Goal: Task Accomplishment & Management: Use online tool/utility

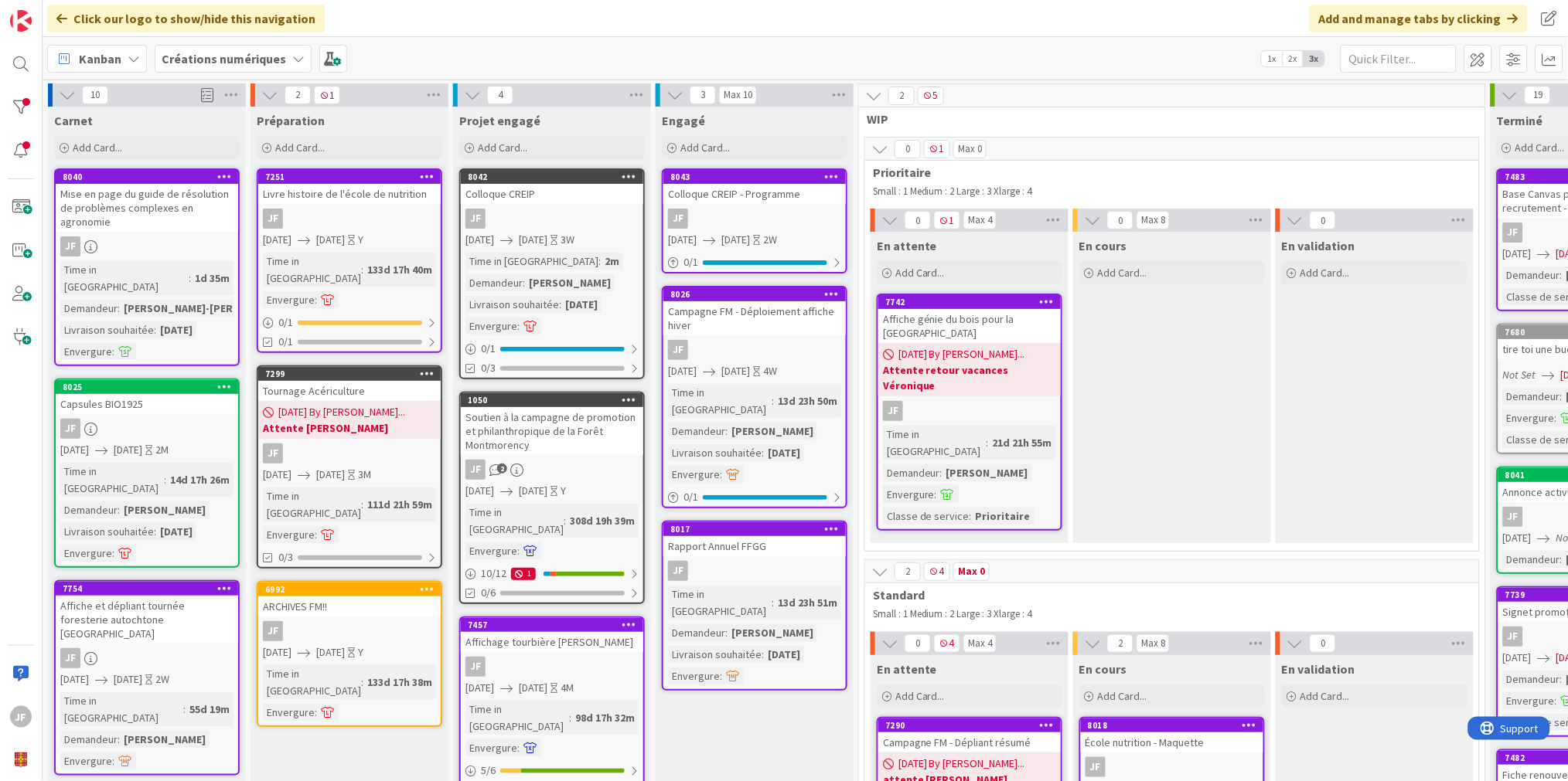
click at [137, 229] on div "Mise en page du guide de résolution de problèmes complexes en agronomie" at bounding box center [147, 207] width 183 height 48
type textarea "x"
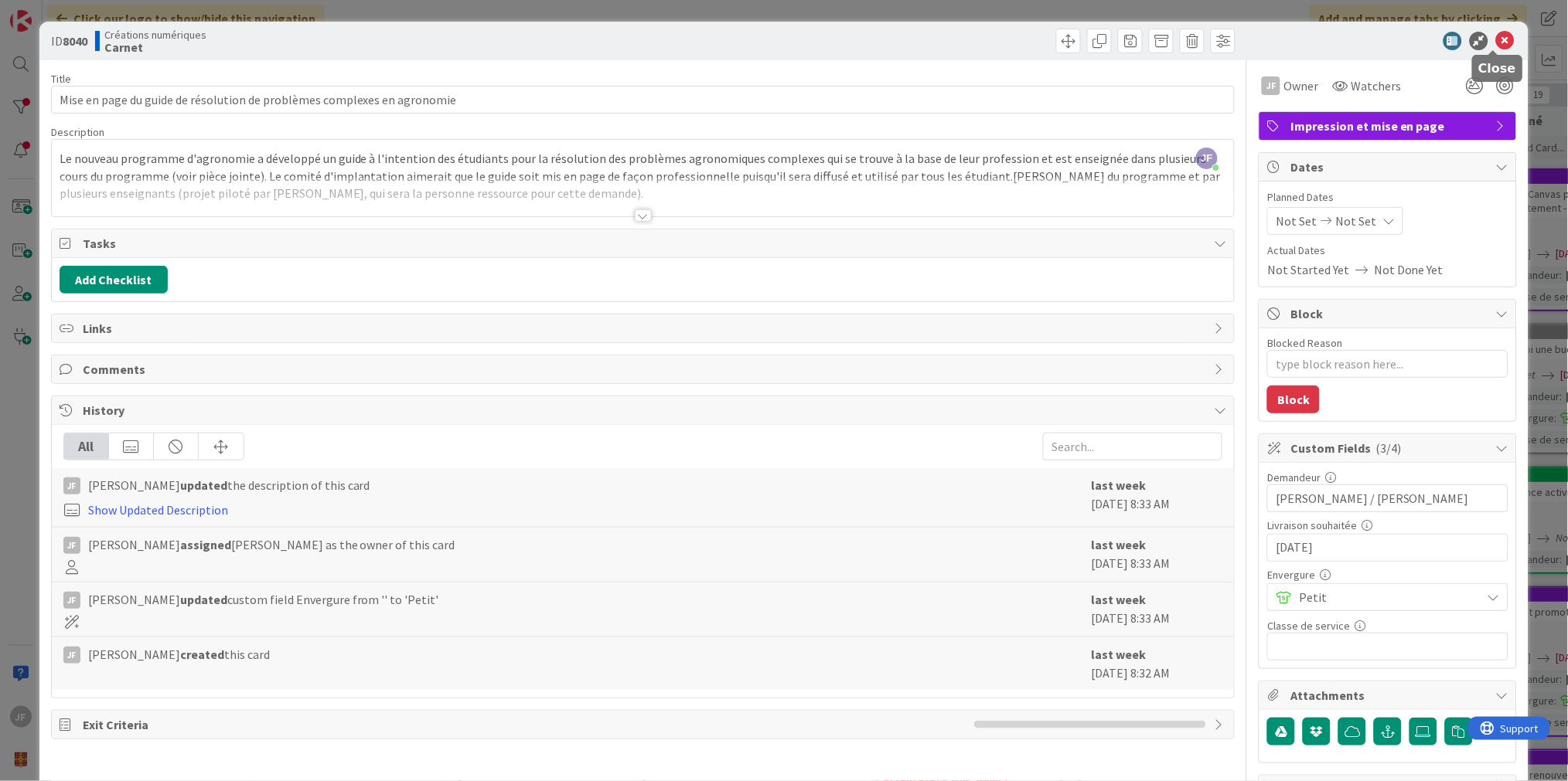
click at [1496, 36] on icon at bounding box center [1506, 41] width 19 height 19
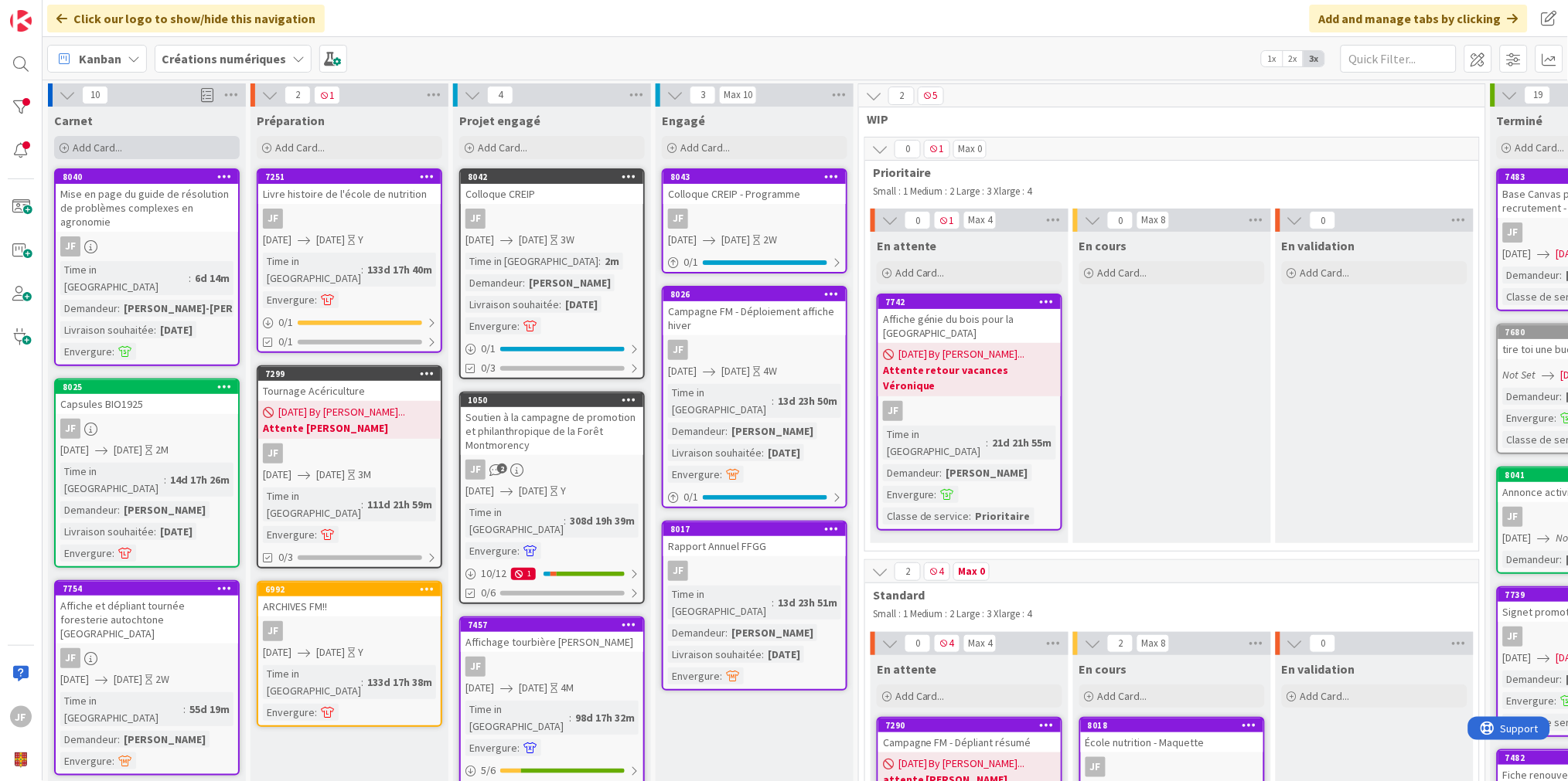
click at [128, 150] on div "Add Card..." at bounding box center [147, 148] width 186 height 23
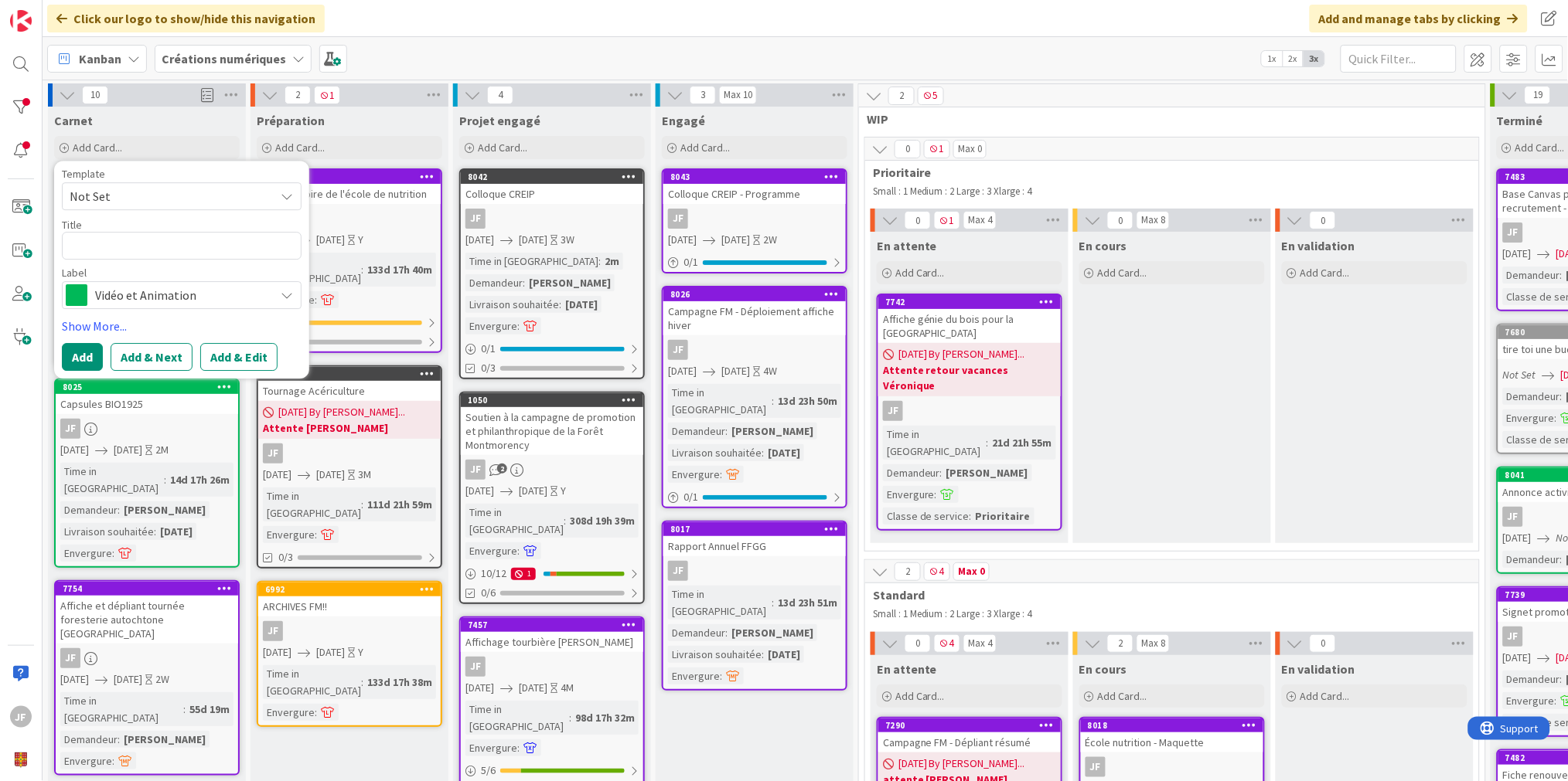
click at [222, 299] on span "Vidéo et Animation" at bounding box center [180, 294] width 171 height 22
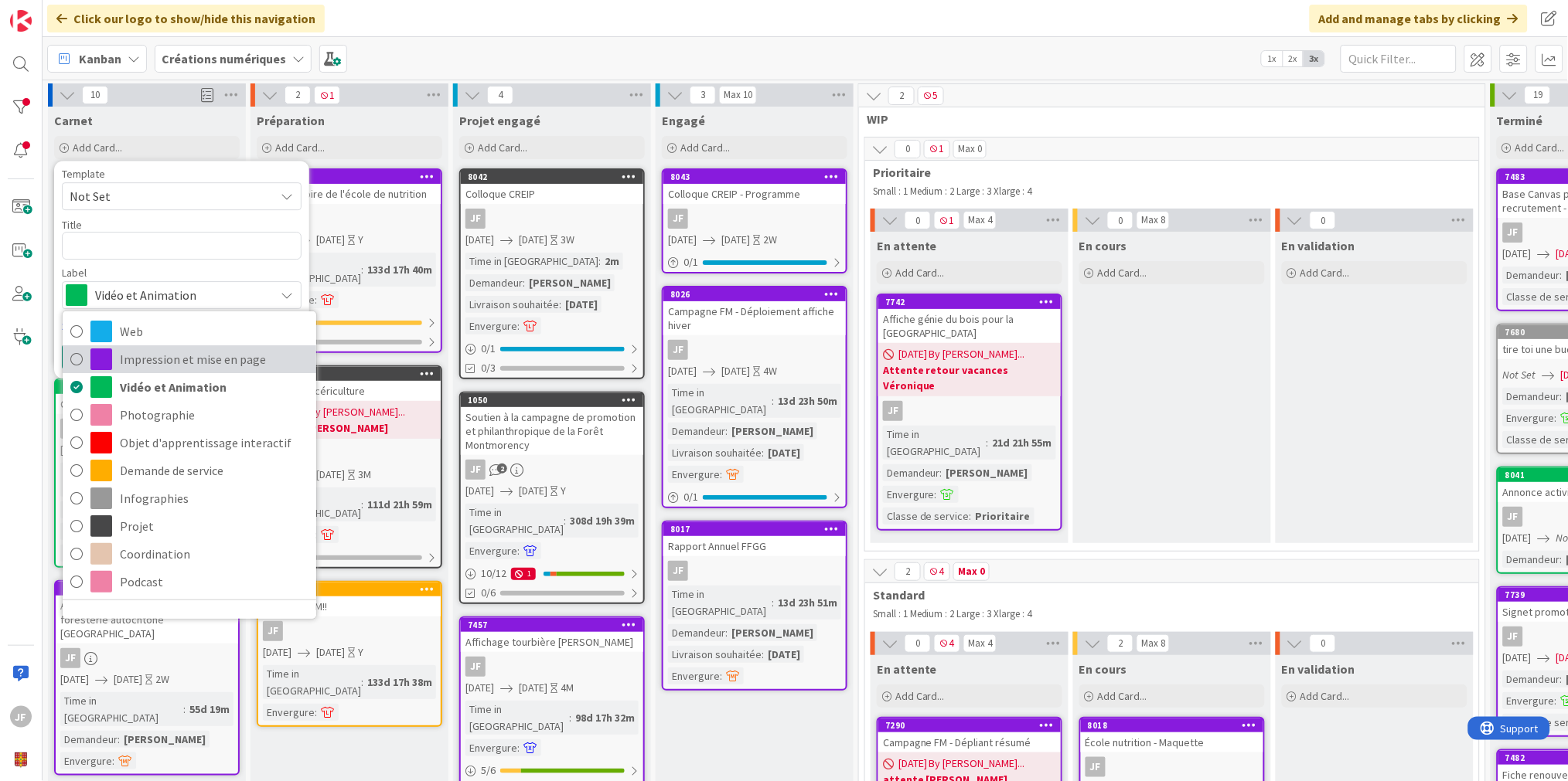
click at [204, 353] on span "Impression et mise en page" at bounding box center [214, 359] width 188 height 23
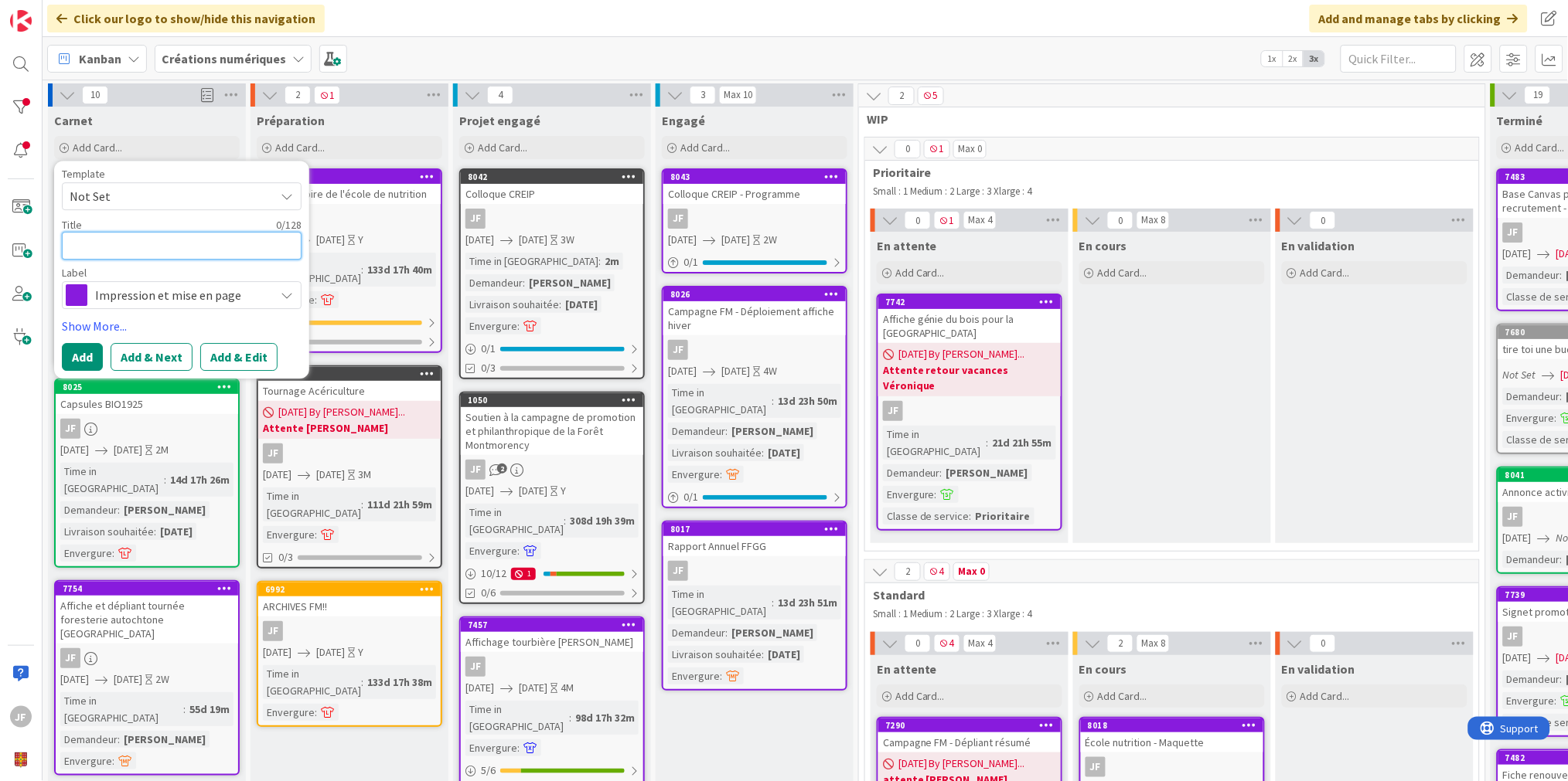
click at [103, 250] on textarea at bounding box center [181, 245] width 240 height 27
type textarea "A"
type textarea "x"
type textarea "Af"
type textarea "x"
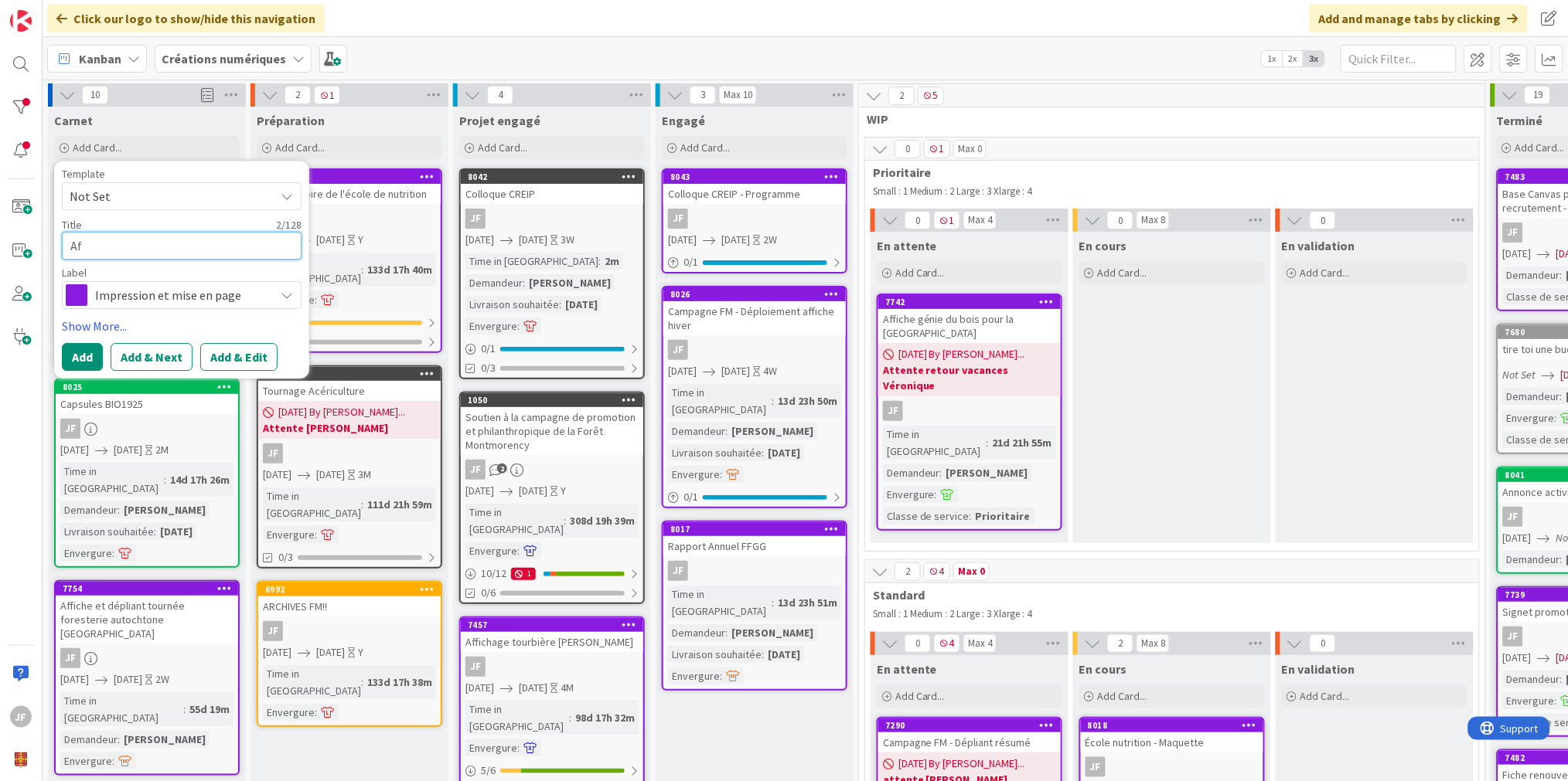
type textarea "Aff"
type textarea "x"
type textarea "Affi"
type textarea "x"
type textarea "Affic"
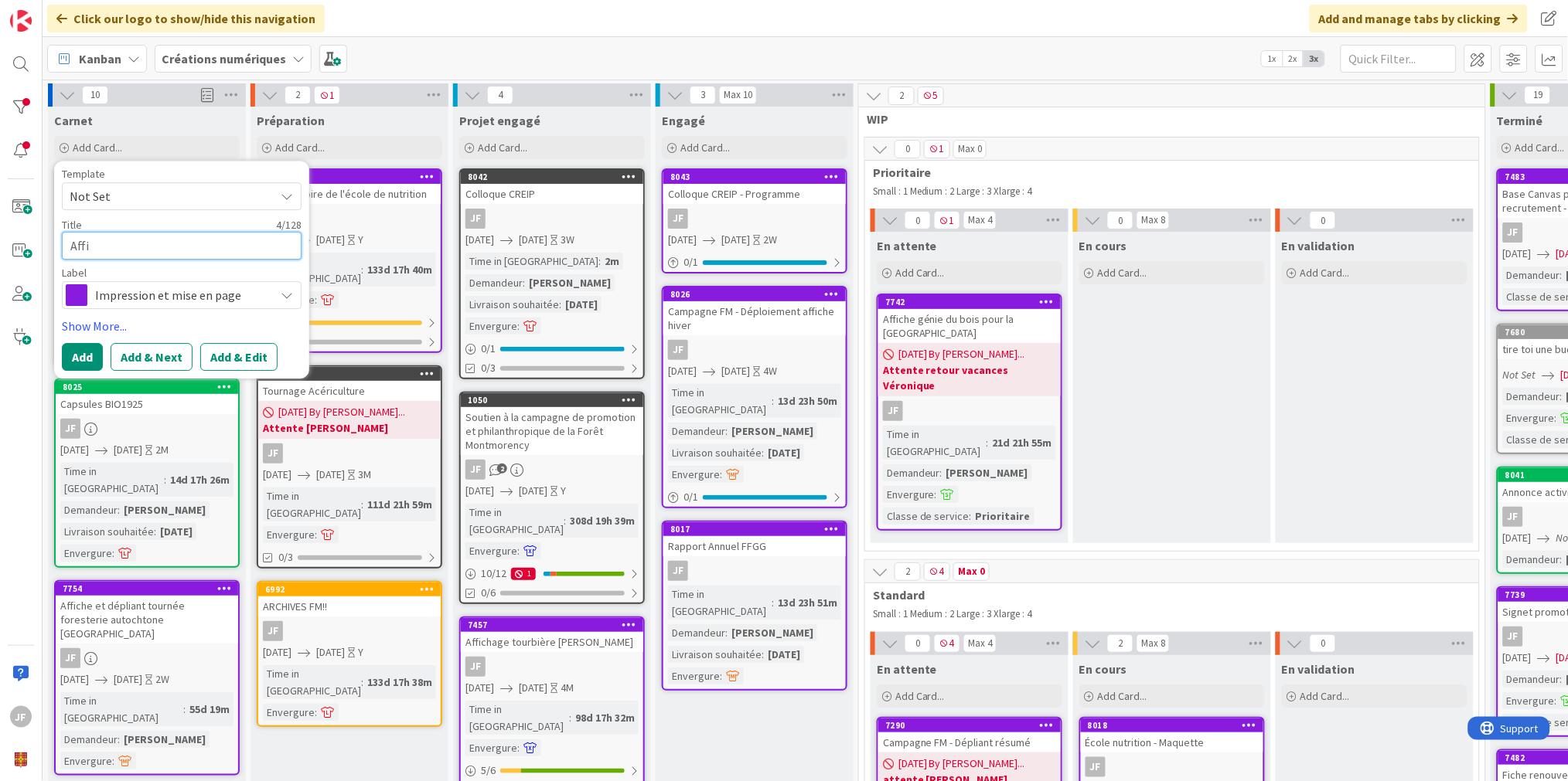
type textarea "x"
type textarea "Affich"
type textarea "x"
type textarea "Affiche"
type textarea "x"
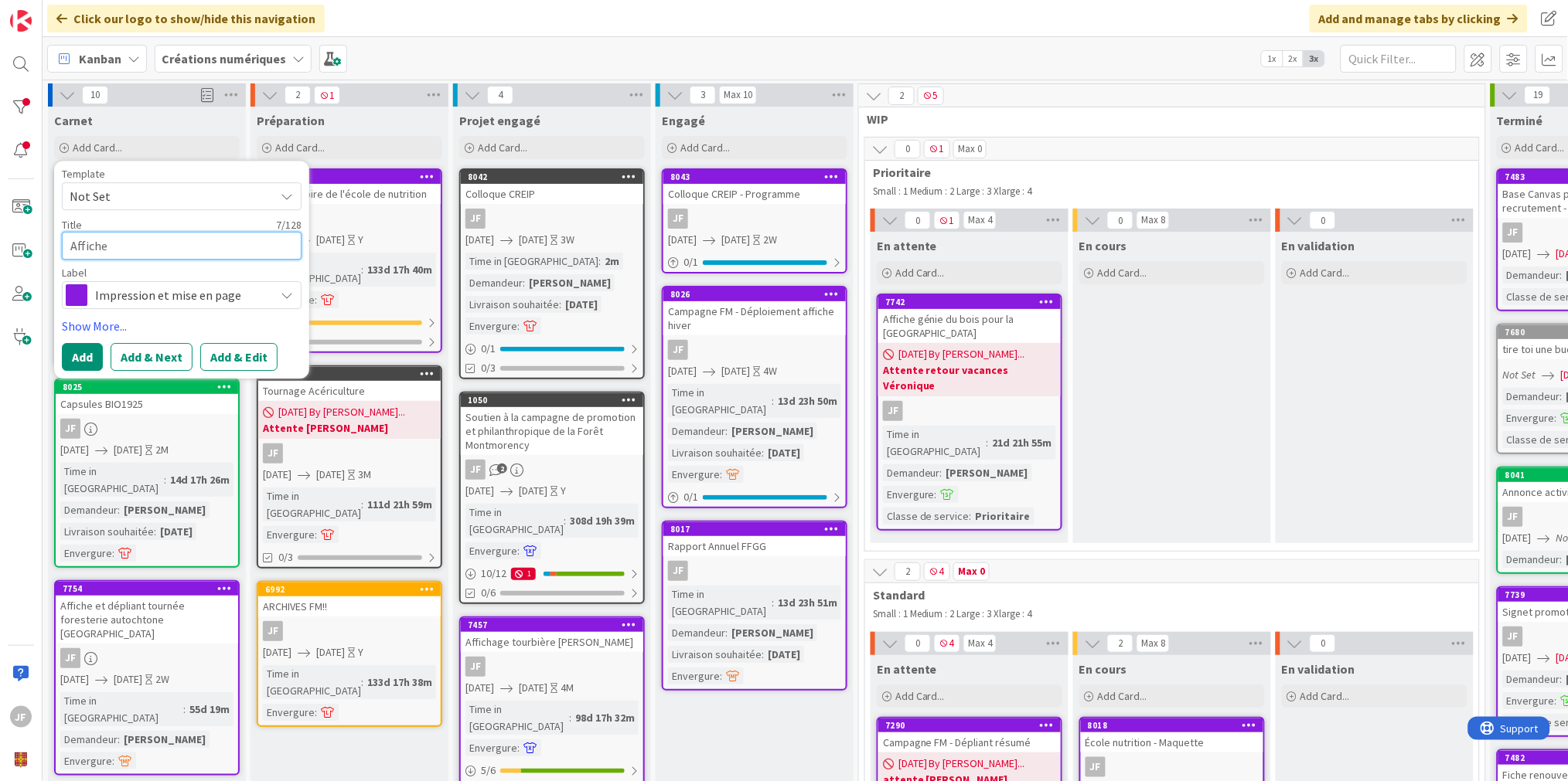
type textarea "Affiche"
type textarea "x"
type textarea "Affiche b"
type textarea "x"
type textarea "Affiche bi"
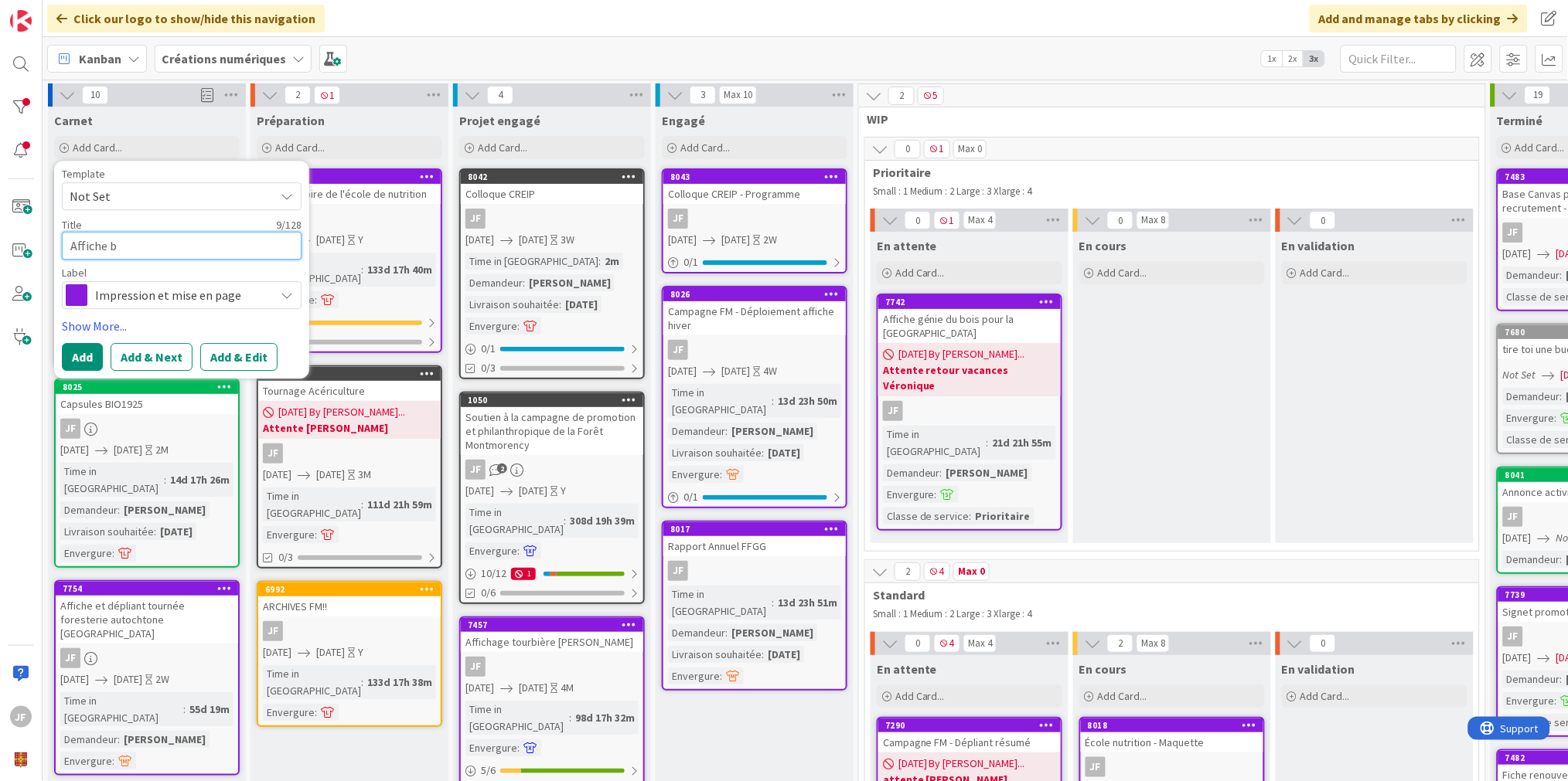
type textarea "x"
type textarea "Affiche bib"
type textarea "x"
type textarea "Affiche bibl"
type textarea "x"
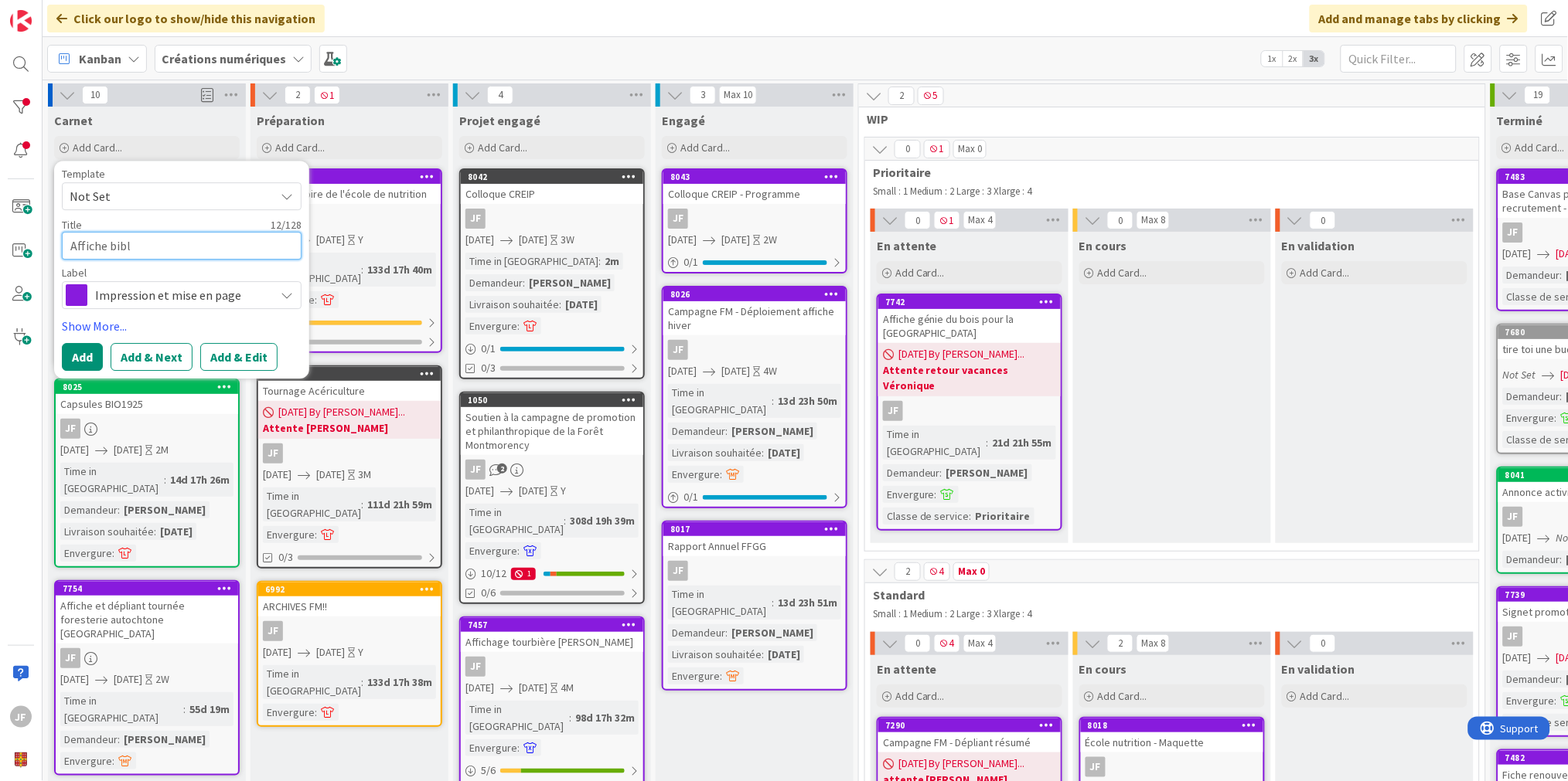
type textarea "Affiche [DEMOGRAPHIC_DATA]"
type textarea "x"
type textarea "Affiche biblio"
type textarea "x"
type textarea "Affiche bibliot"
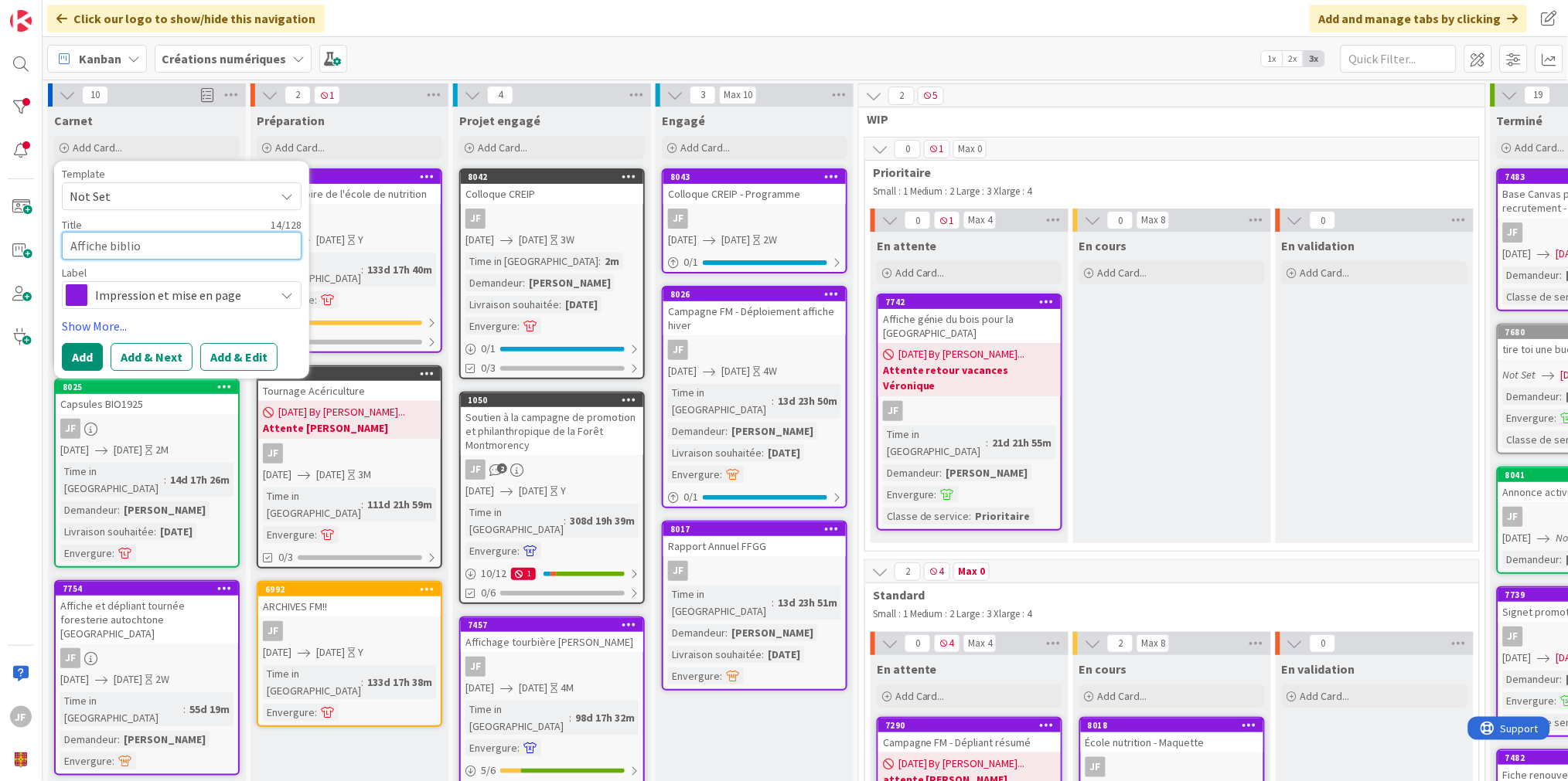
type textarea "x"
type textarea "Affiche biblioth"
type textarea "x"
type textarea "Affiche bibliothe"
type textarea "x"
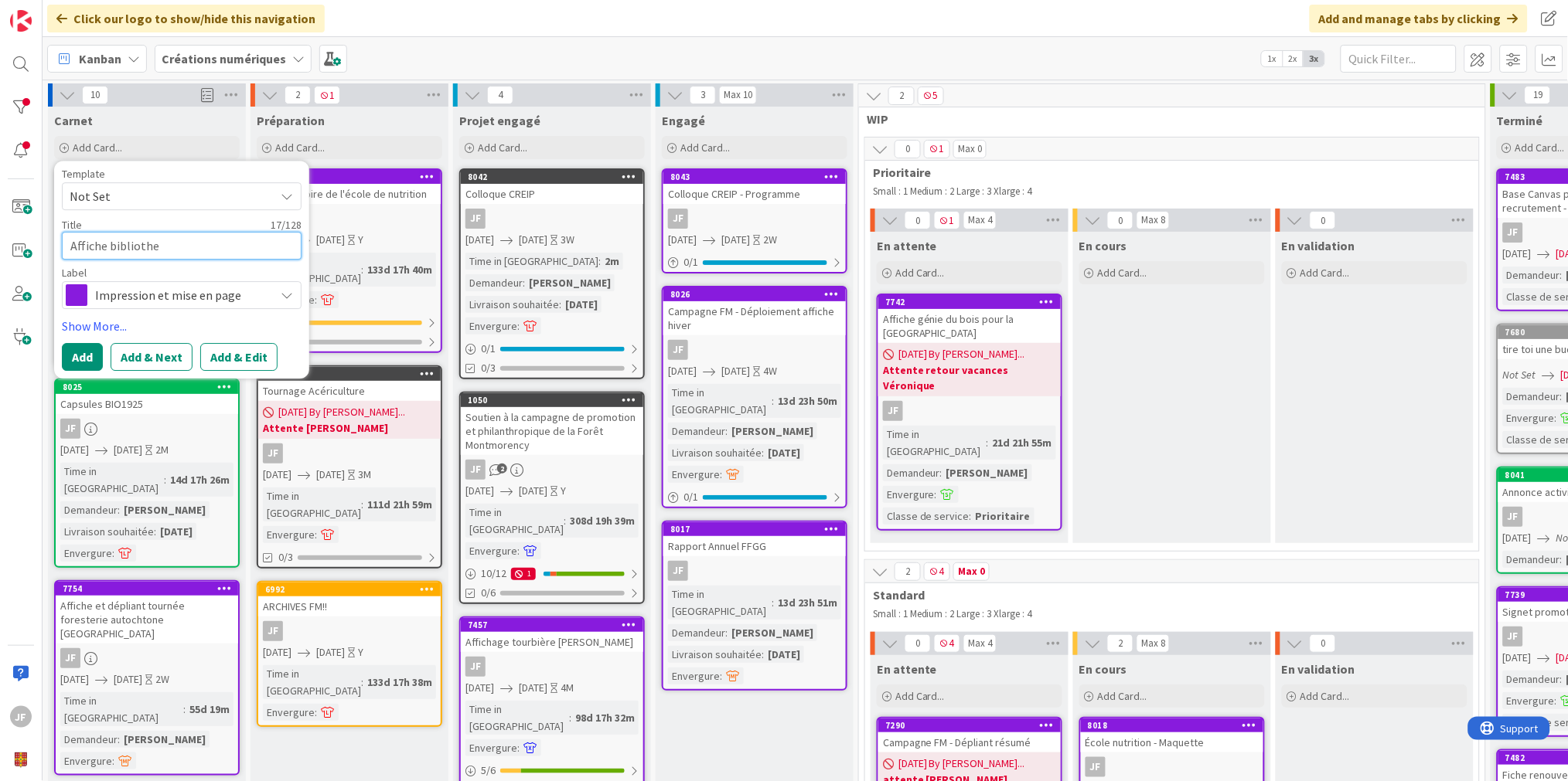
type textarea "Affiche bibliotheq"
type textarea "x"
type textarea "Affiche bibliothequ"
type textarea "x"
type textarea "Affiche bibliotheque"
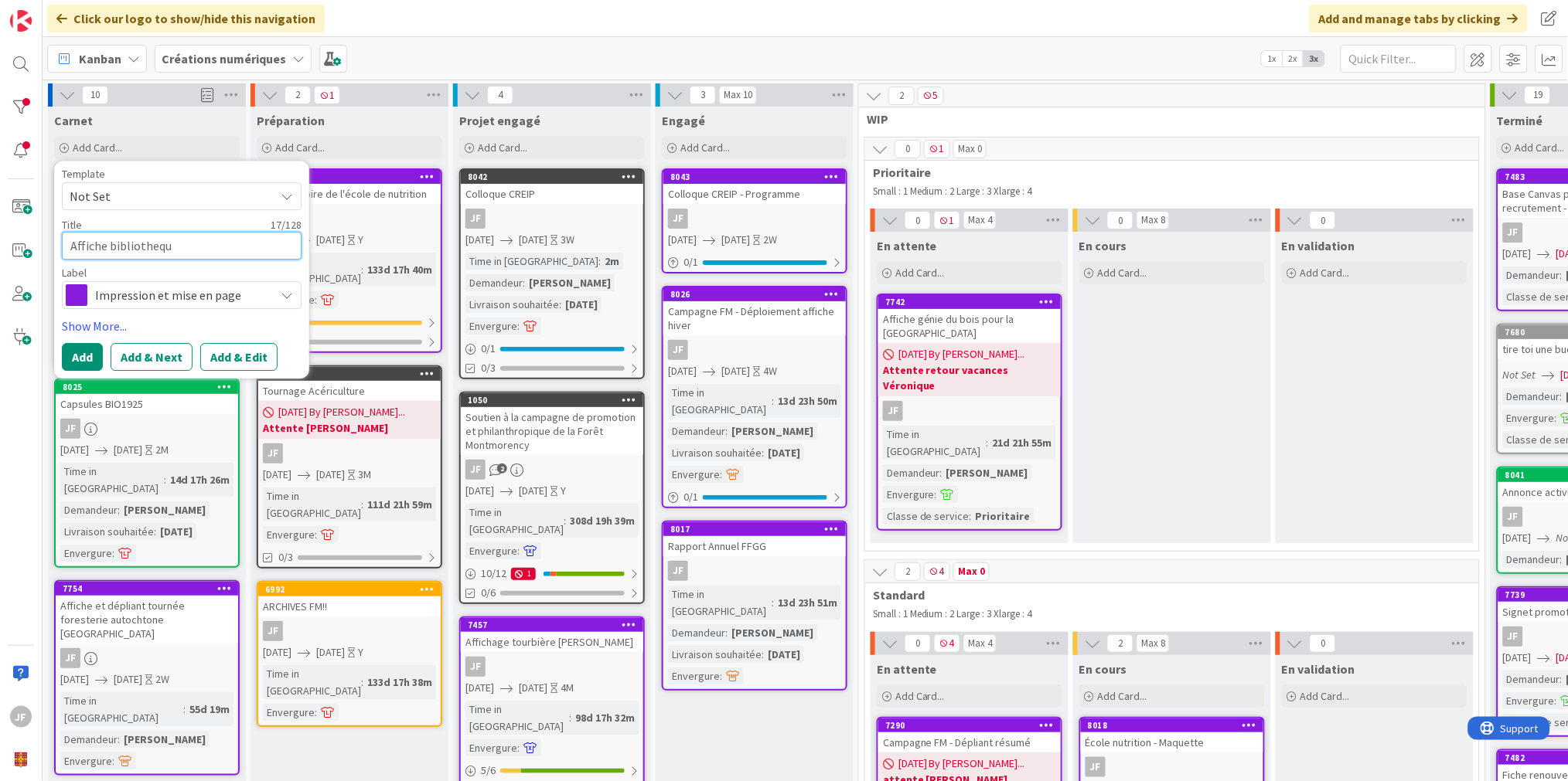
type textarea "x"
type textarea "Affiche bibliotheque"
type textarea "x"
type textarea "Affiche bibliotheque v"
type textarea "x"
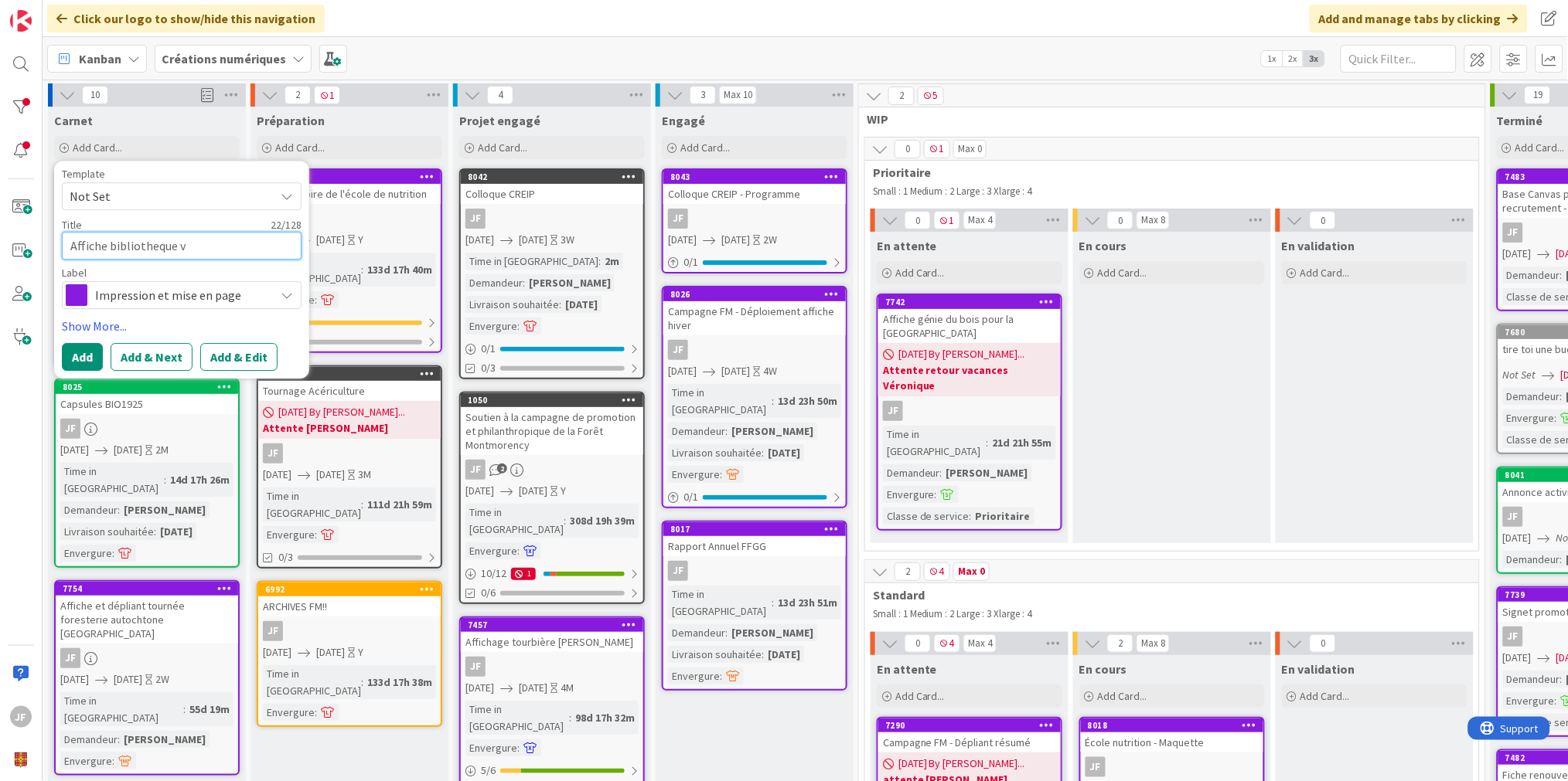
type textarea "Affiche bibliotheque vi"
type textarea "x"
type textarea "Affiche bibliotheque viv"
type textarea "x"
type textarea "Affiche bibliotheque viva"
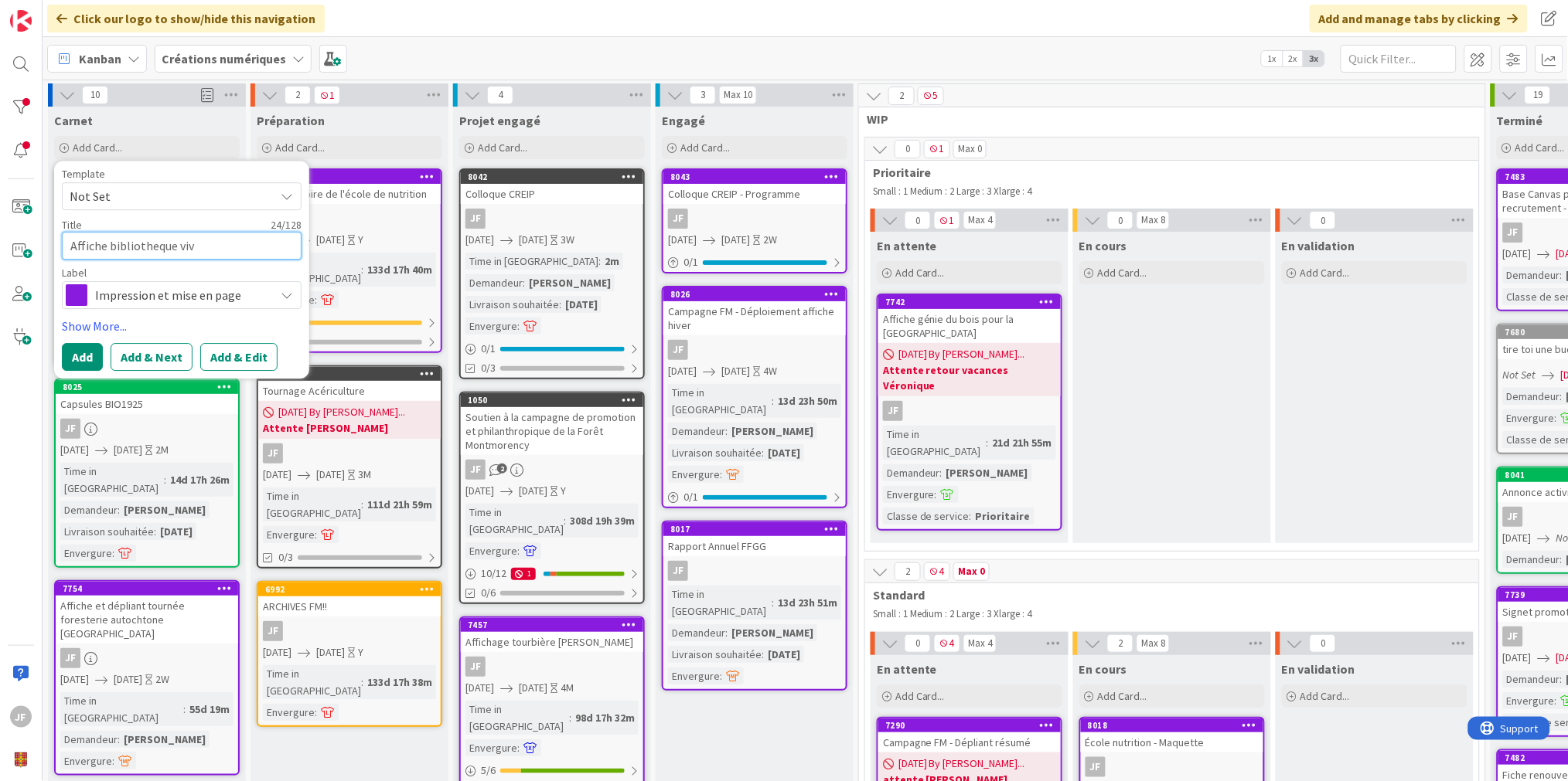
type textarea "x"
type textarea "Affiche bibliotheque vivan"
type textarea "x"
type textarea "Affiche bibliotheque vivant"
type textarea "x"
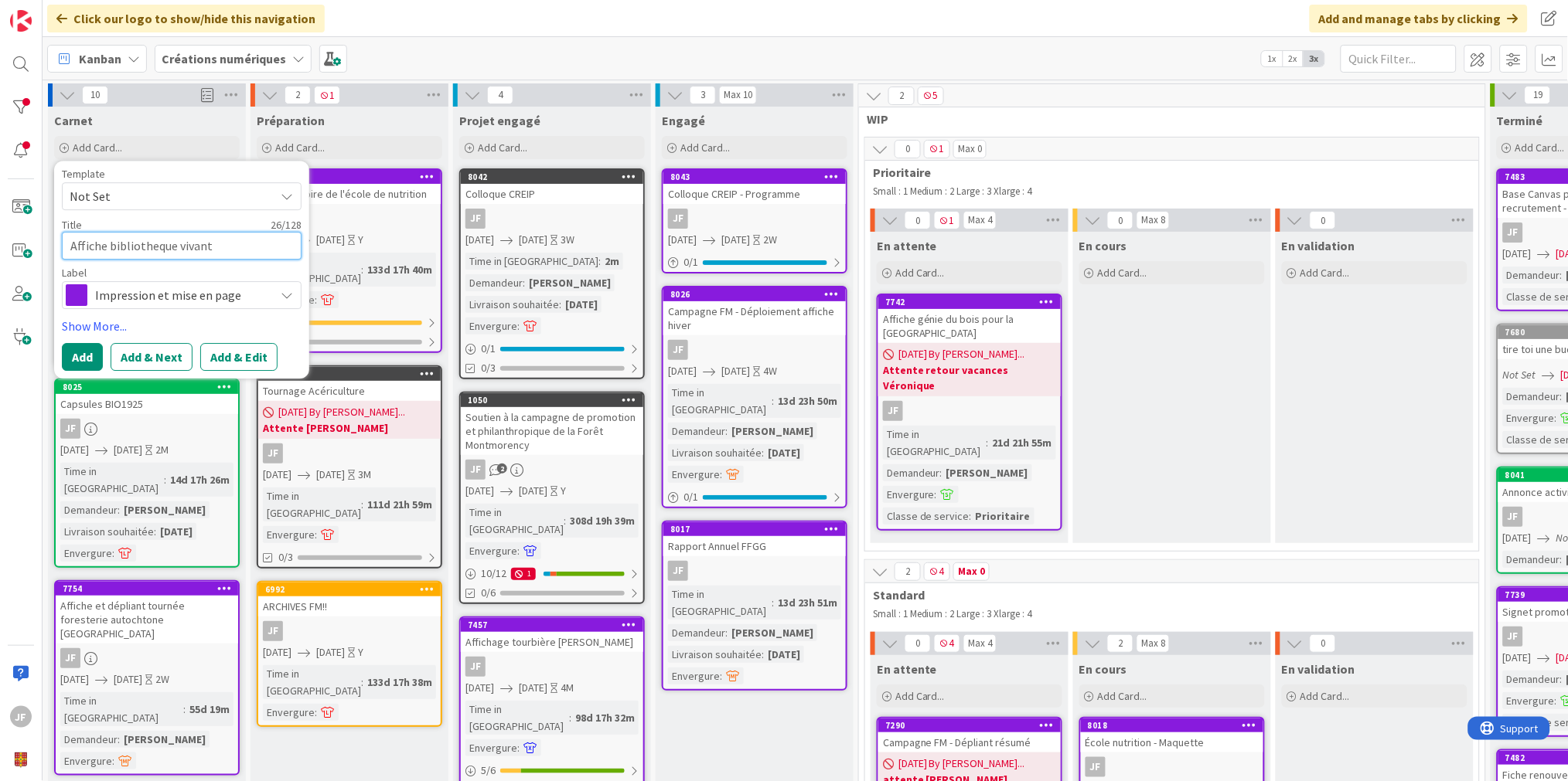
type textarea "Affiche bibliotheque vivante"
type textarea "x"
type textarea "Affiche bibliotheque vivante"
click at [150, 290] on span "Impression et mise en page" at bounding box center [180, 294] width 171 height 22
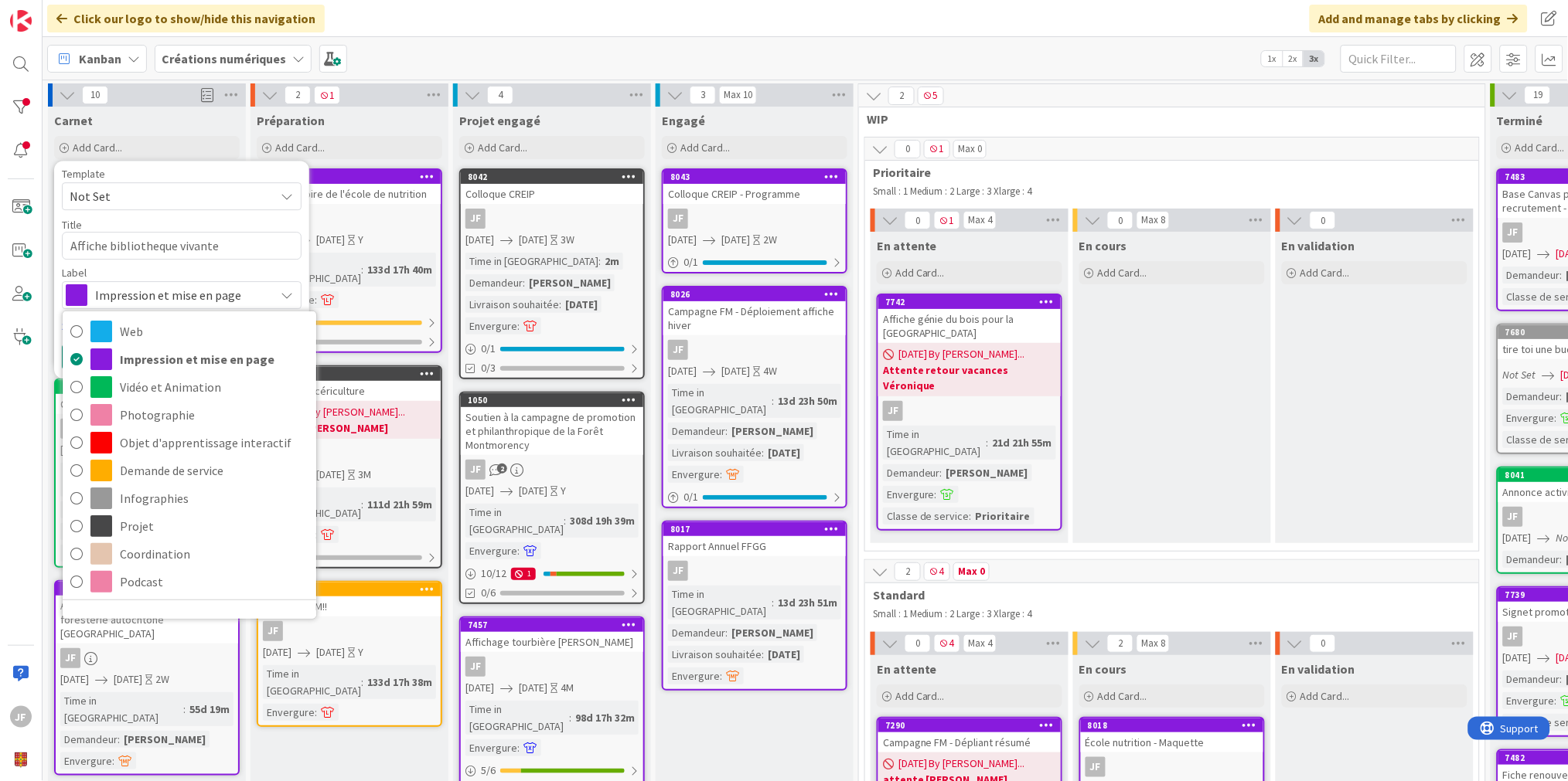
click at [150, 290] on span "Impression et mise en page" at bounding box center [180, 294] width 171 height 22
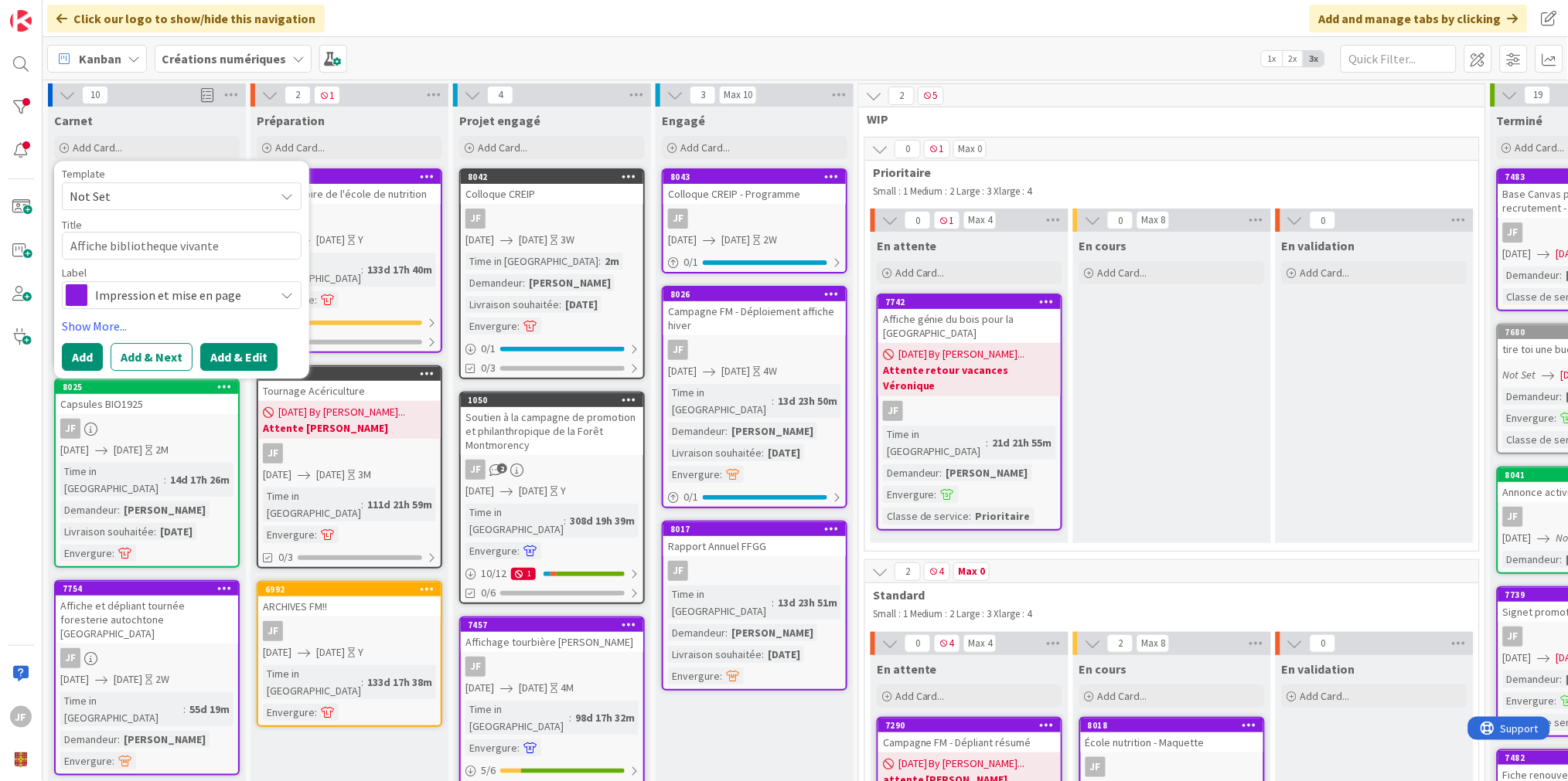
click at [232, 351] on button "Add & Edit" at bounding box center [239, 356] width 78 height 27
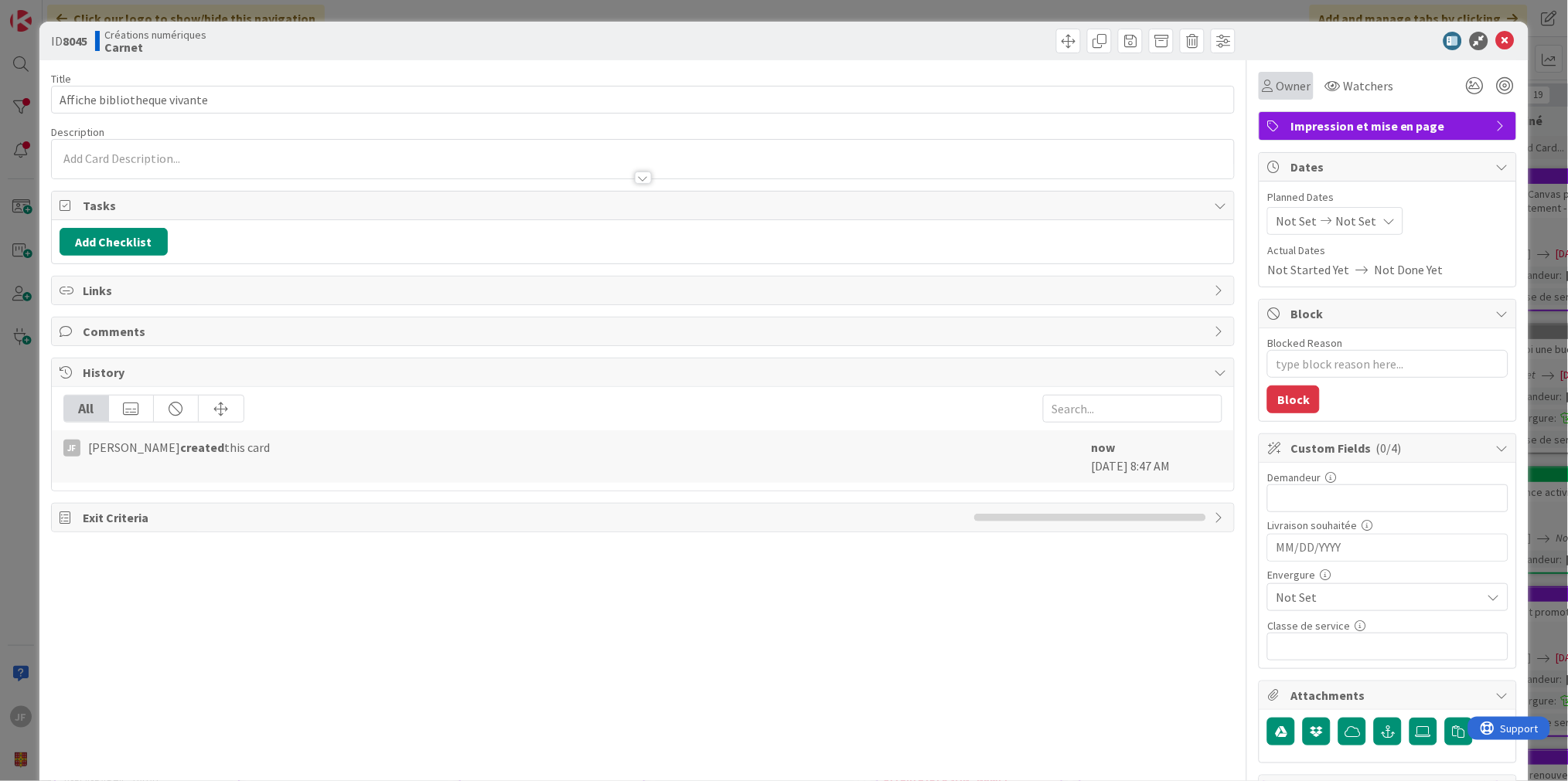
click at [1286, 82] on span "Owner" at bounding box center [1292, 86] width 35 height 19
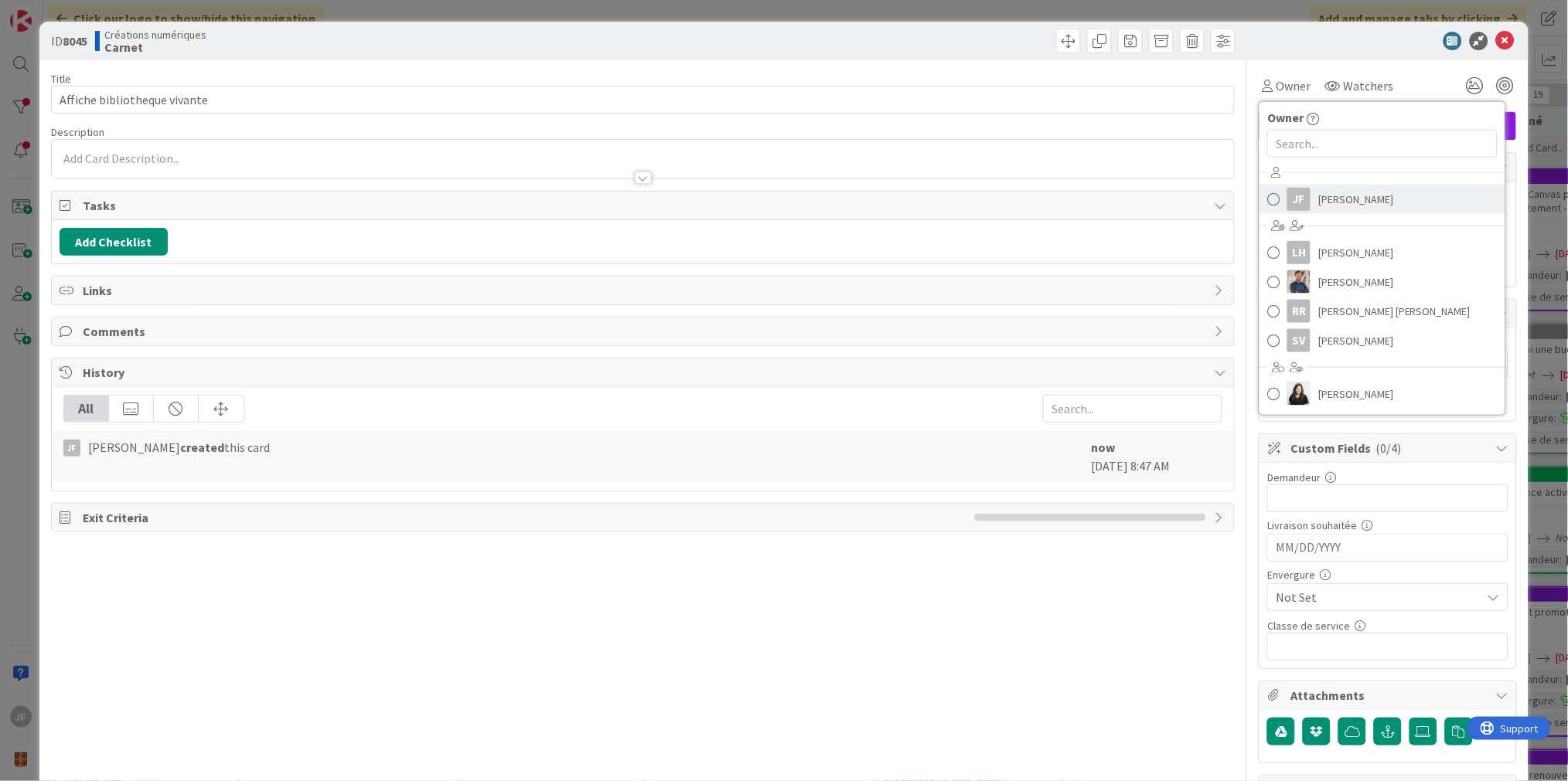
click at [1318, 196] on span "[PERSON_NAME]" at bounding box center [1355, 199] width 75 height 23
type textarea "x"
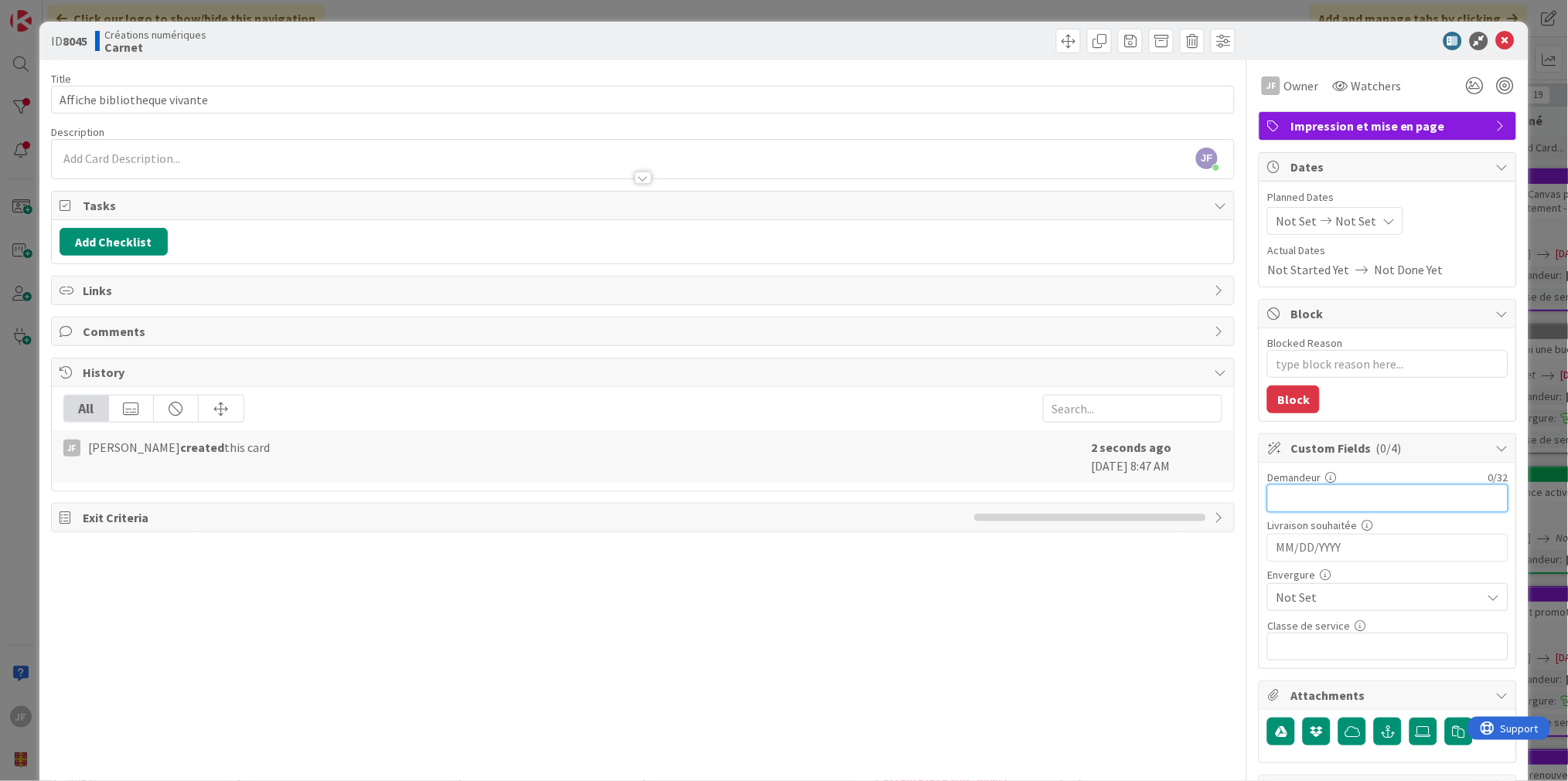
click at [1293, 497] on input "text" at bounding box center [1387, 498] width 241 height 27
type input "[PERSON_NAME]"
type textarea "x"
type input "[PERSON_NAME]"
click at [1316, 219] on icon at bounding box center [1326, 221] width 19 height 10
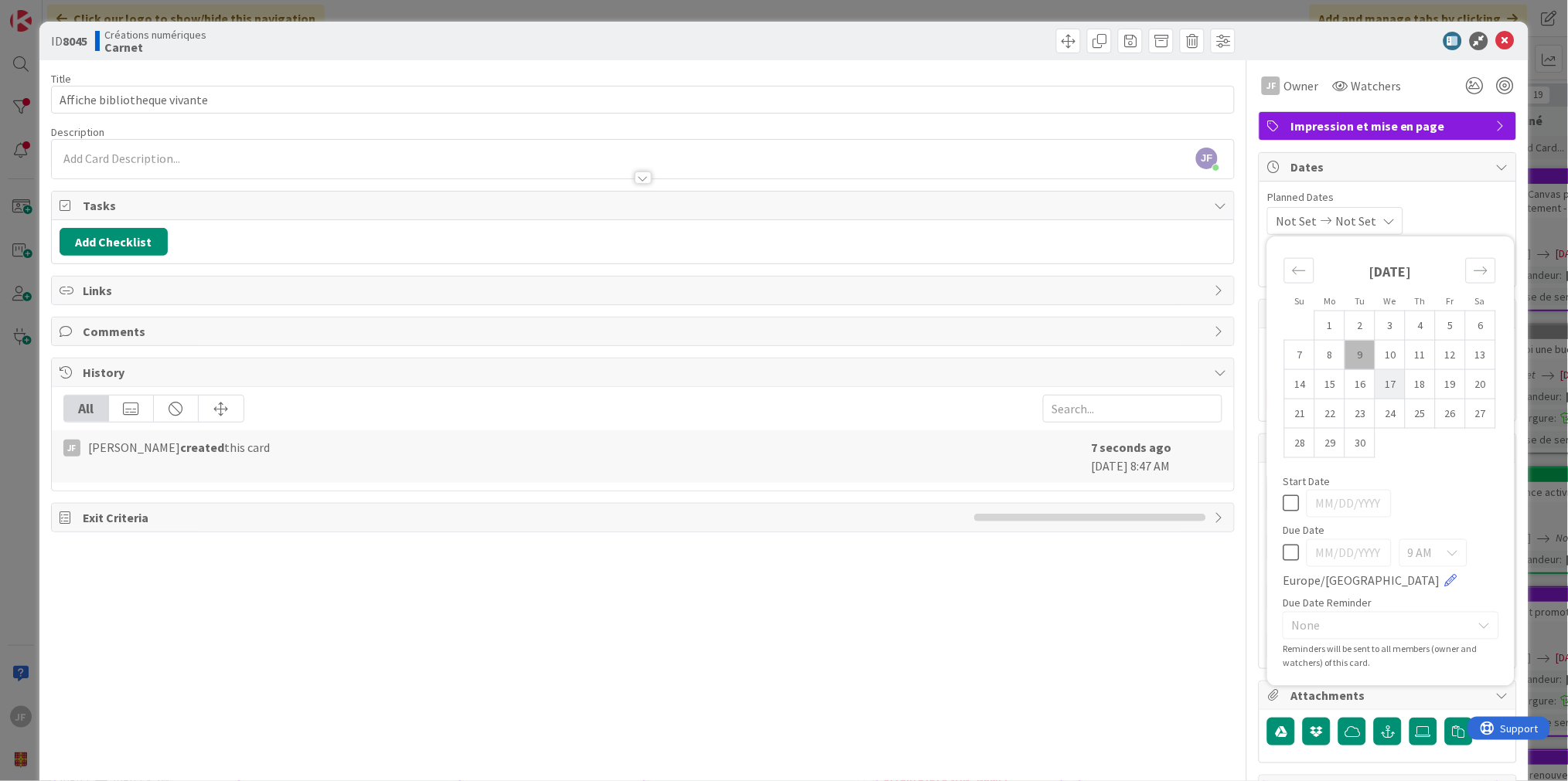
click at [1383, 375] on td "17" at bounding box center [1390, 383] width 30 height 29
type input "[DATE]"
type textarea "x"
click at [1435, 396] on td "19" at bounding box center [1451, 383] width 30 height 29
type input "[DATE]"
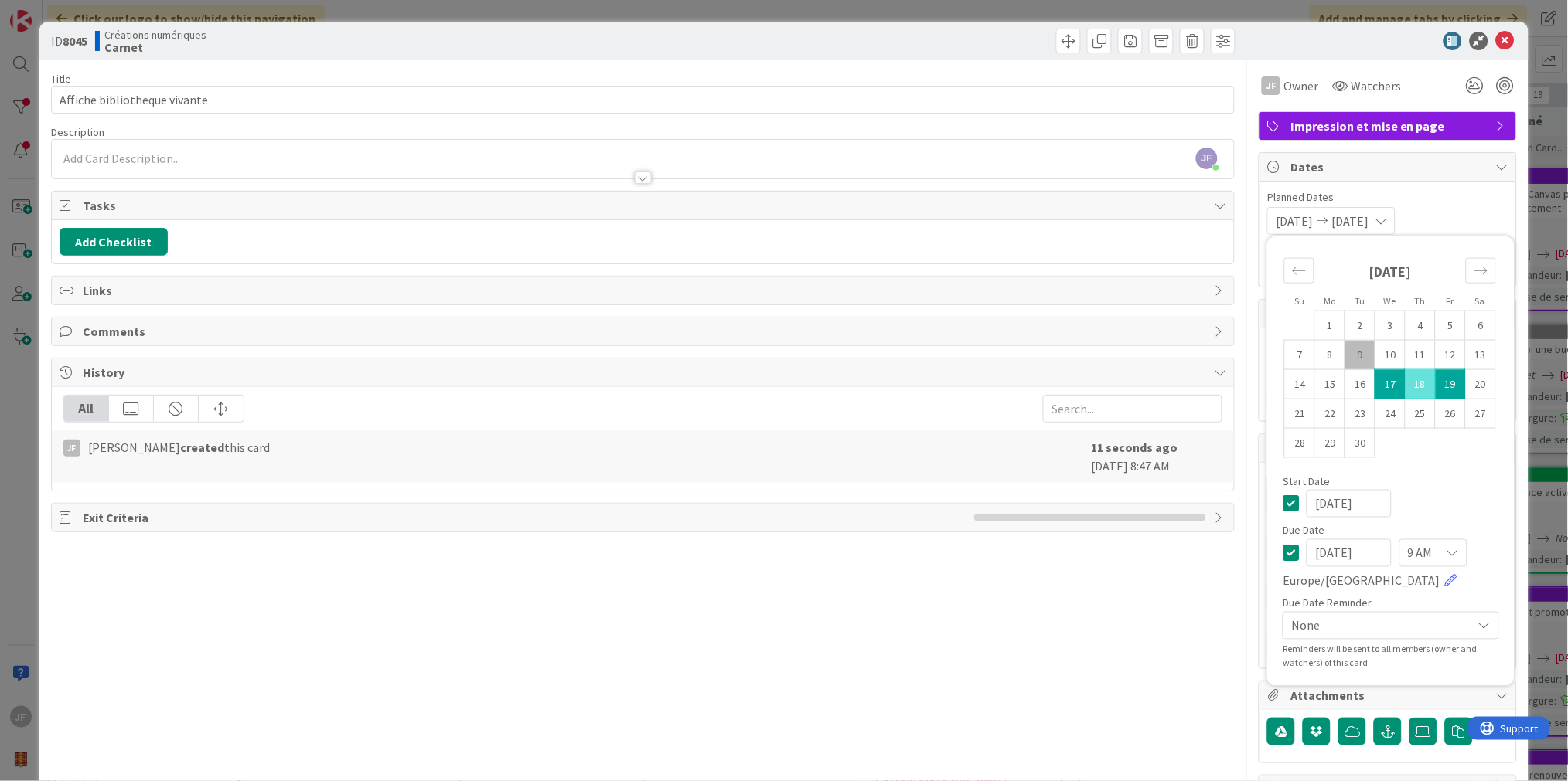
drag, startPoint x: 1434, startPoint y: 490, endPoint x: 1434, endPoint y: 482, distance: 8.0
click at [1434, 490] on div "[DATE]" at bounding box center [1390, 504] width 217 height 27
click at [1474, 204] on span "Planned Dates" at bounding box center [1387, 197] width 241 height 16
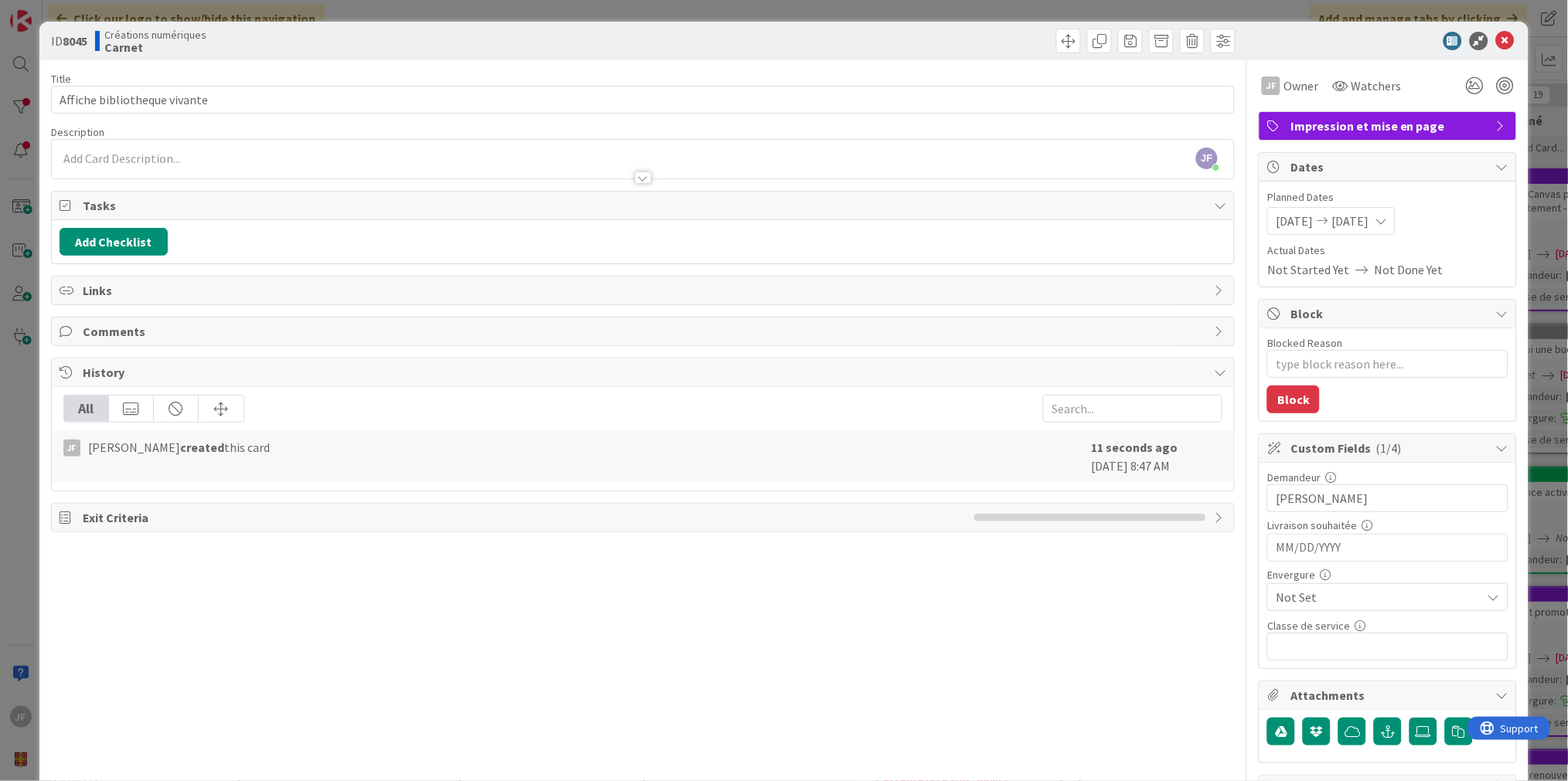
click at [1290, 545] on input "MM/DD/YYYY" at bounding box center [1387, 548] width 224 height 27
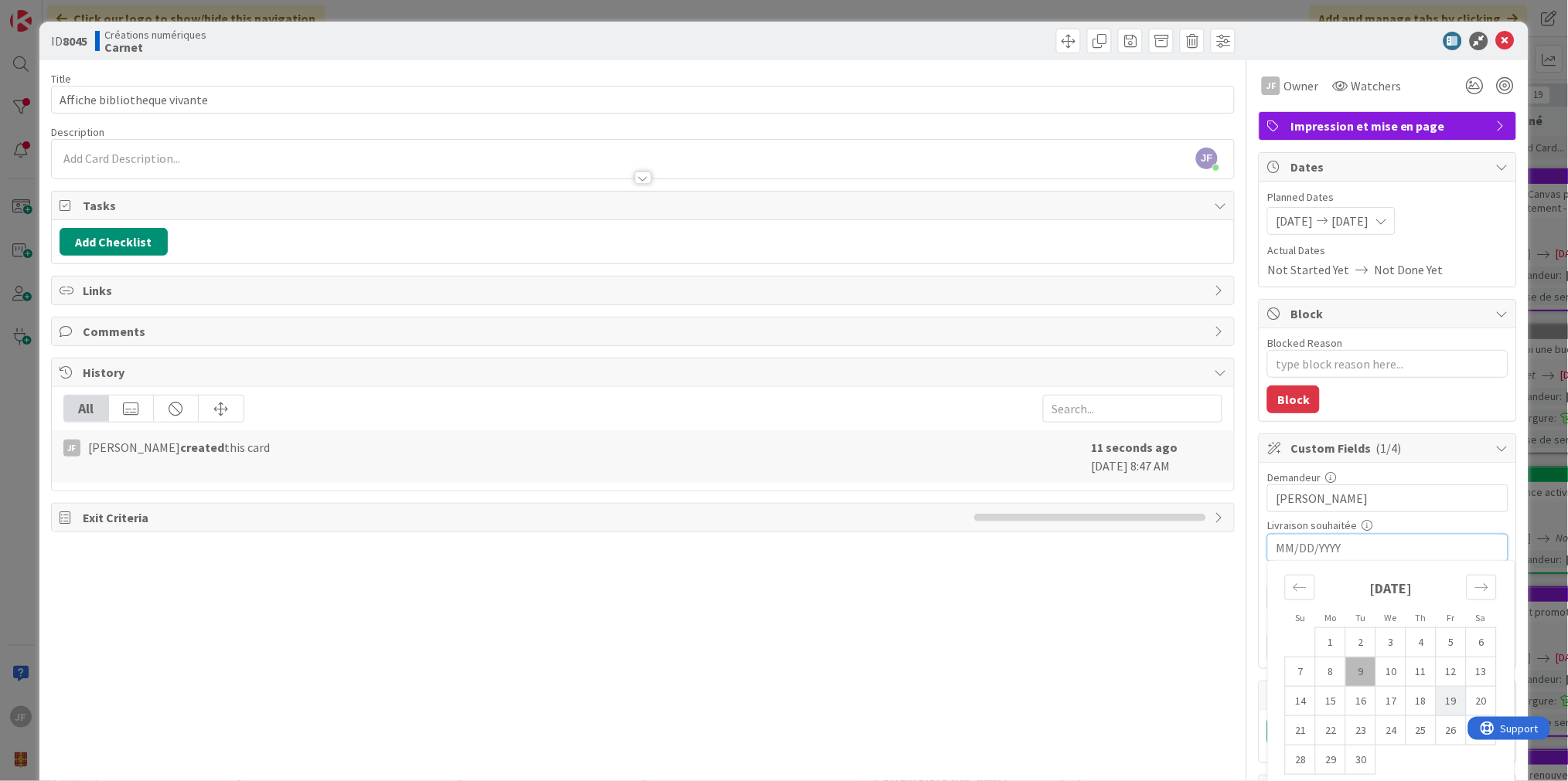
click at [1442, 701] on td "19" at bounding box center [1452, 701] width 30 height 29
type textarea "x"
type input "[DATE]"
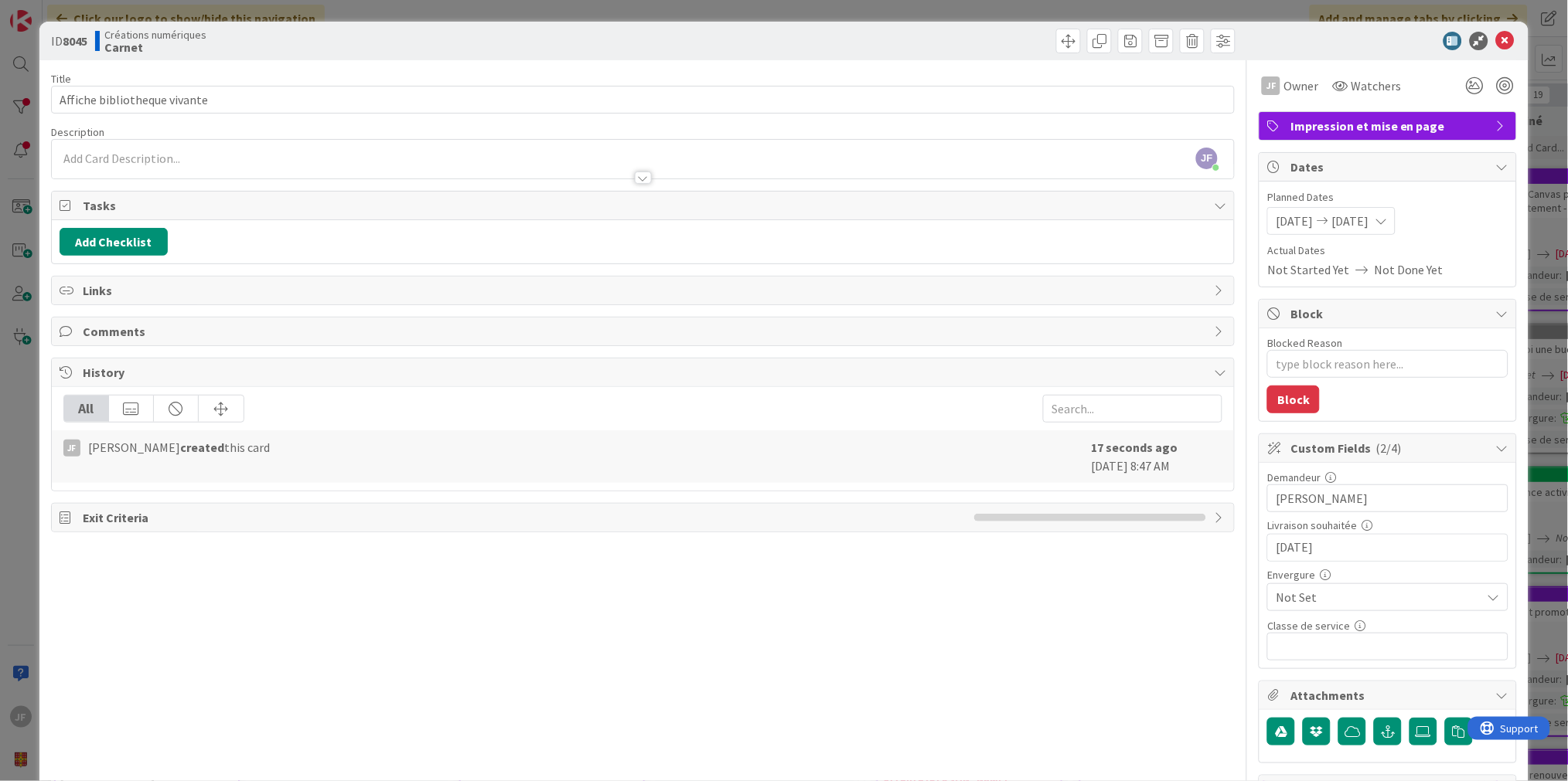
click at [1295, 603] on span "Not Set" at bounding box center [1374, 597] width 198 height 22
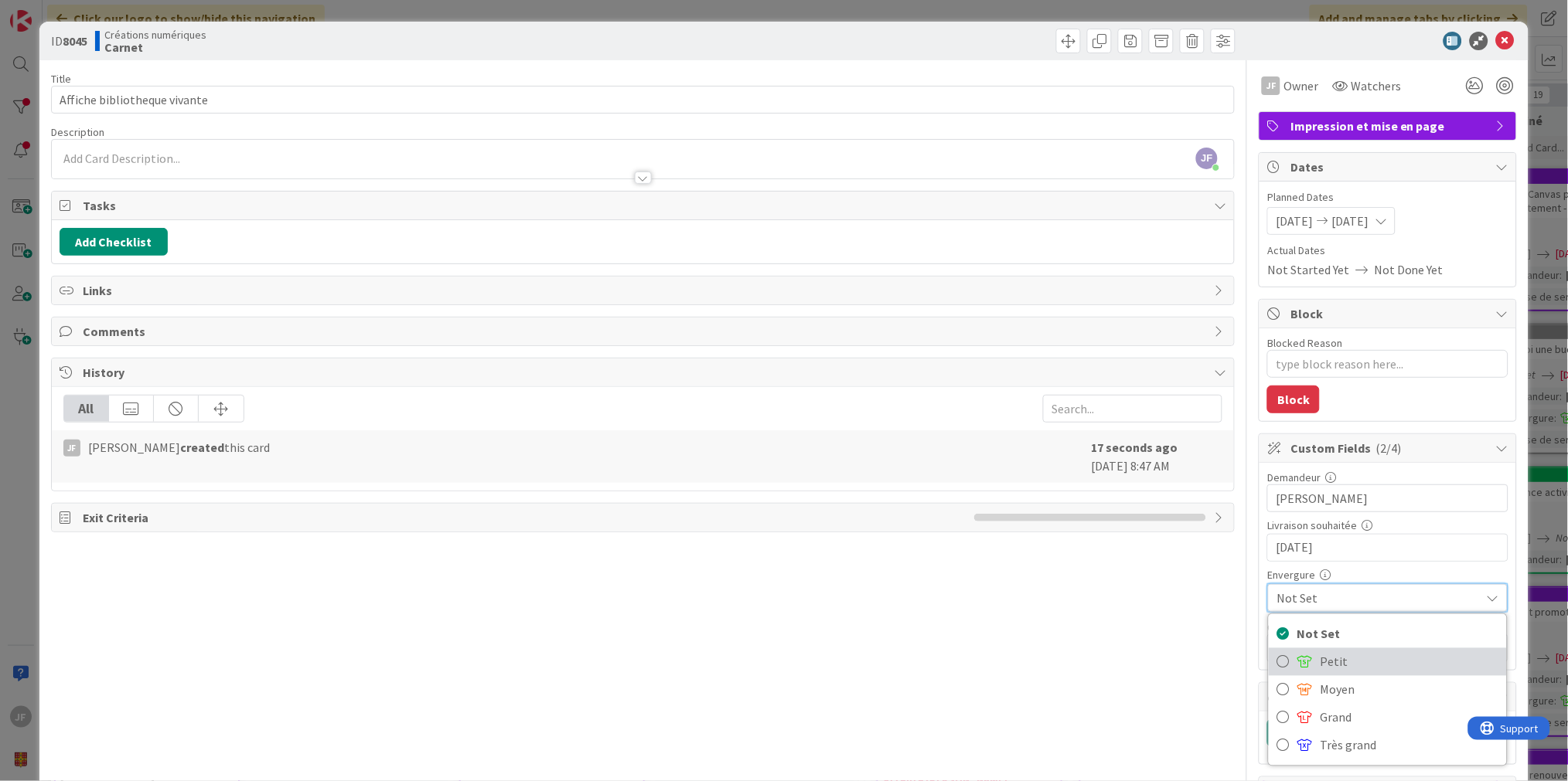
click at [1320, 663] on span "Petit" at bounding box center [1409, 662] width 179 height 23
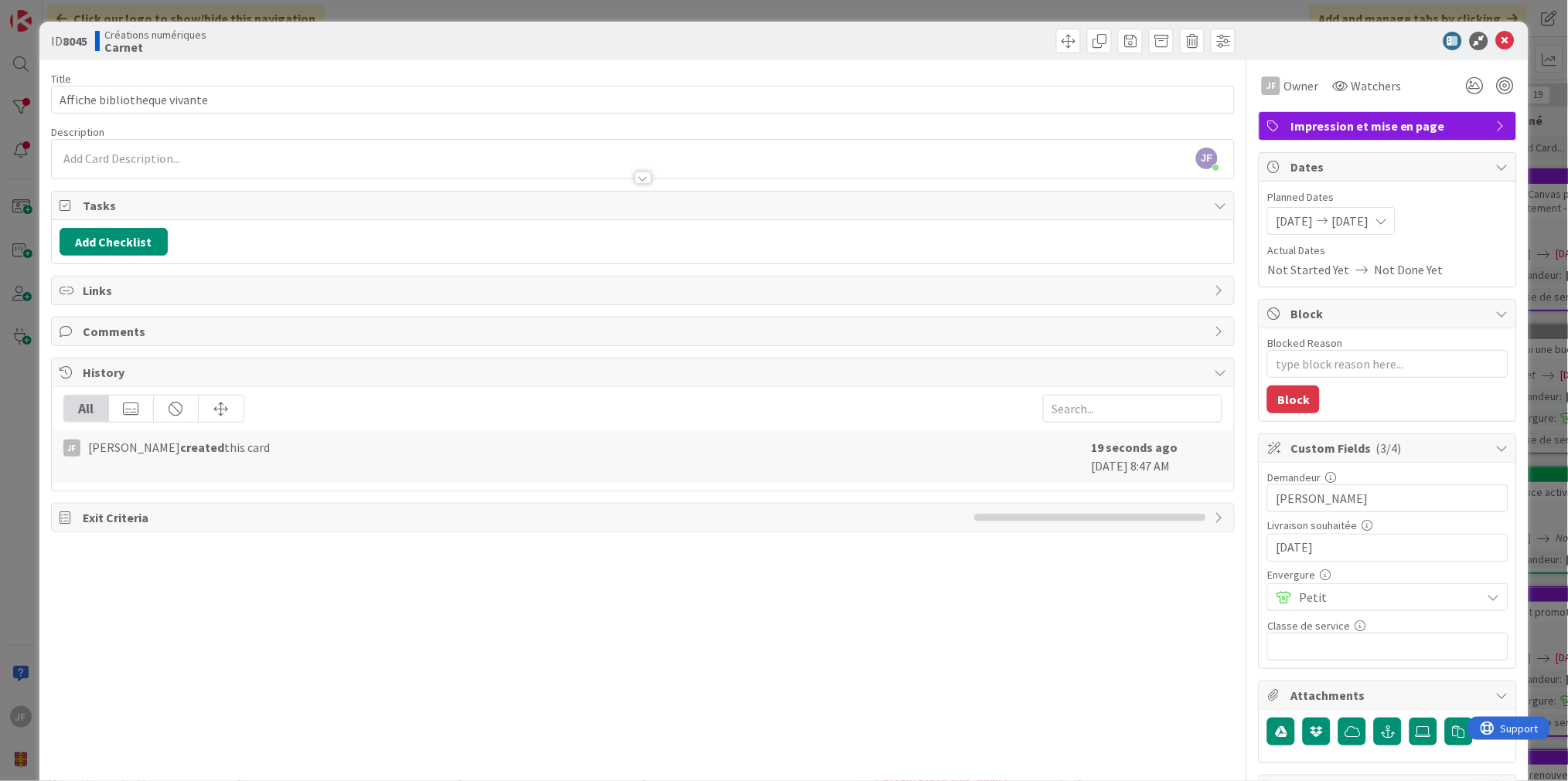
type textarea "x"
click at [1496, 36] on icon at bounding box center [1506, 41] width 19 height 19
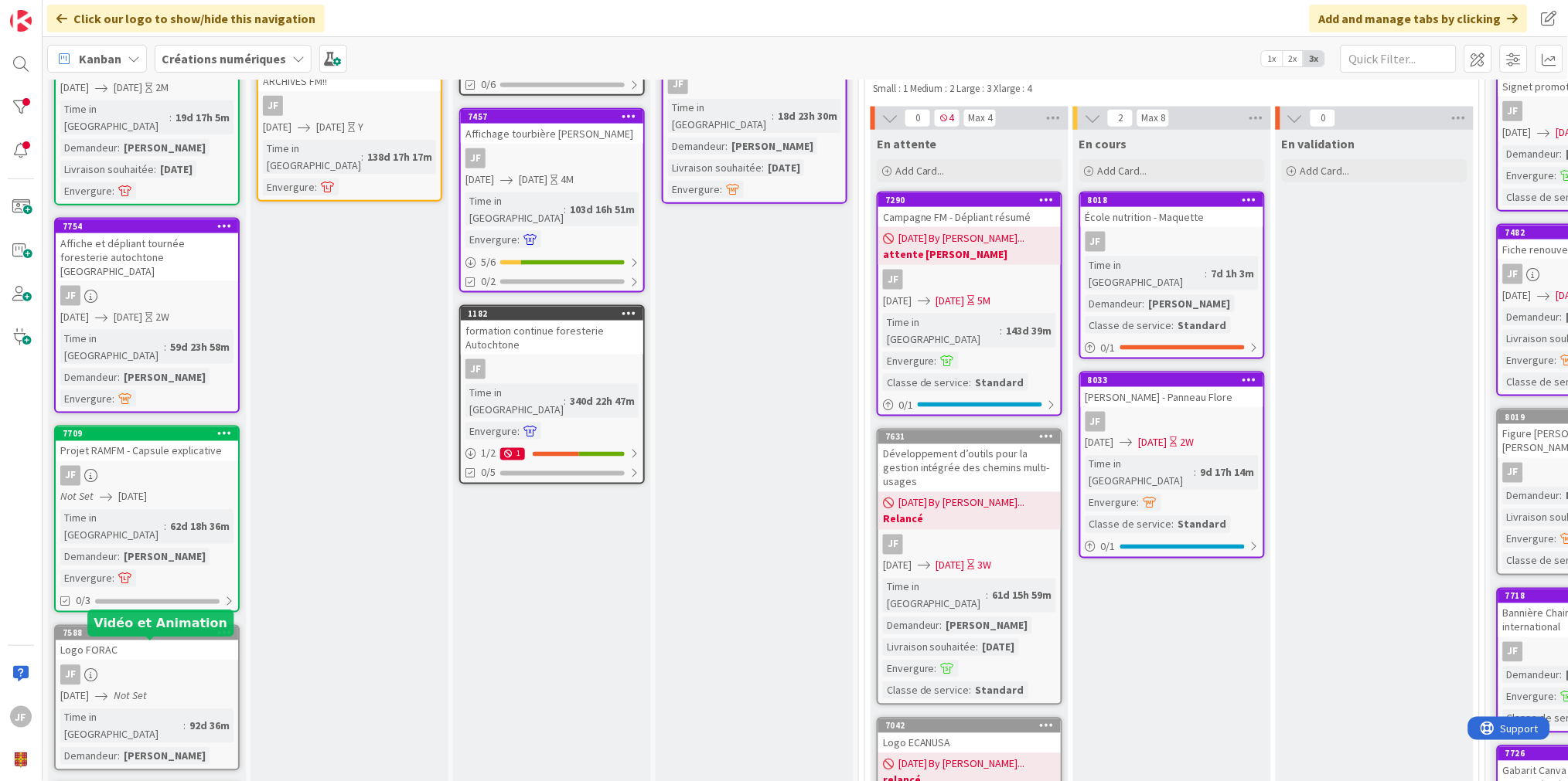
scroll to position [515, 0]
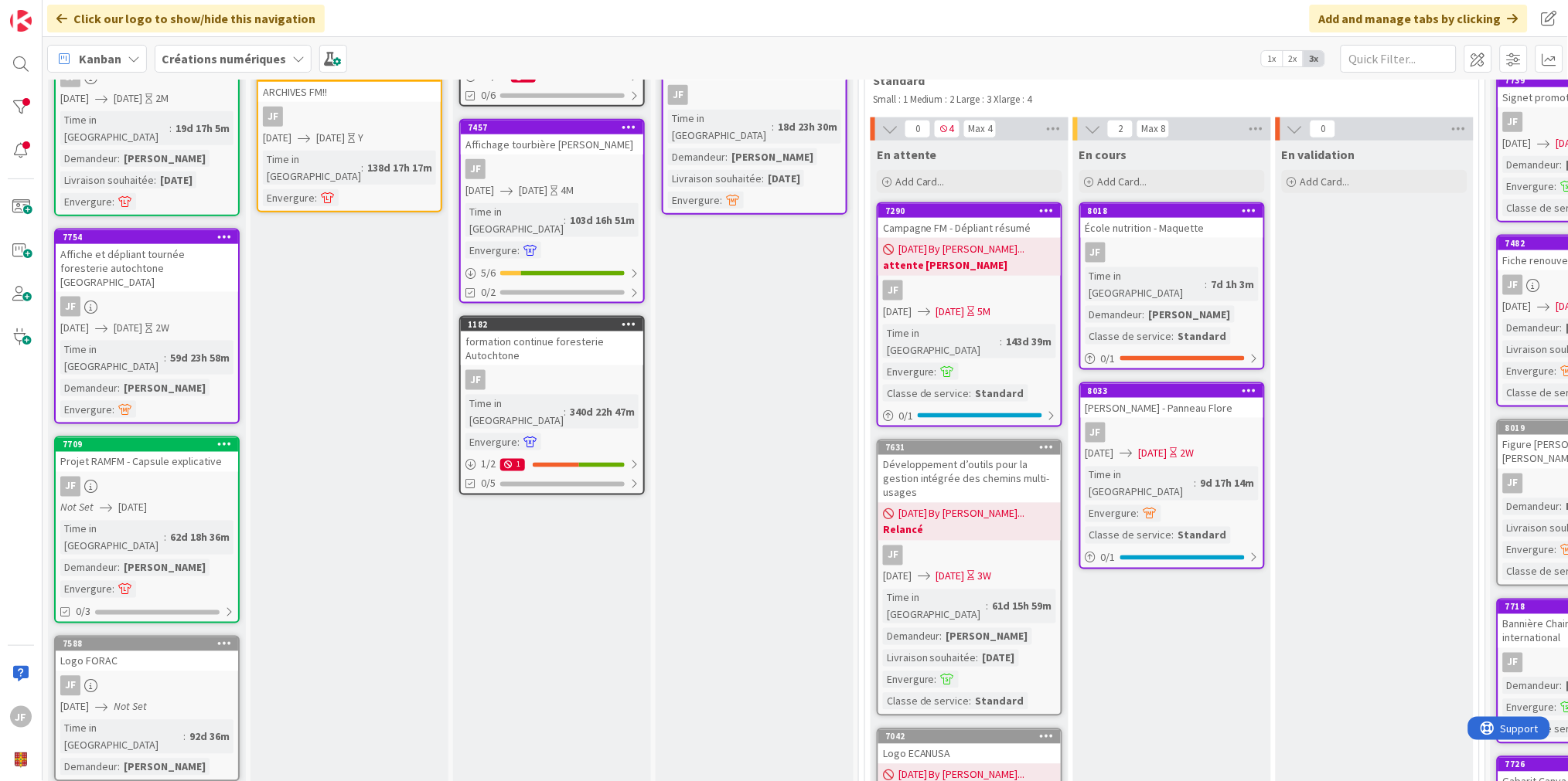
click at [230, 231] on icon at bounding box center [224, 236] width 15 height 10
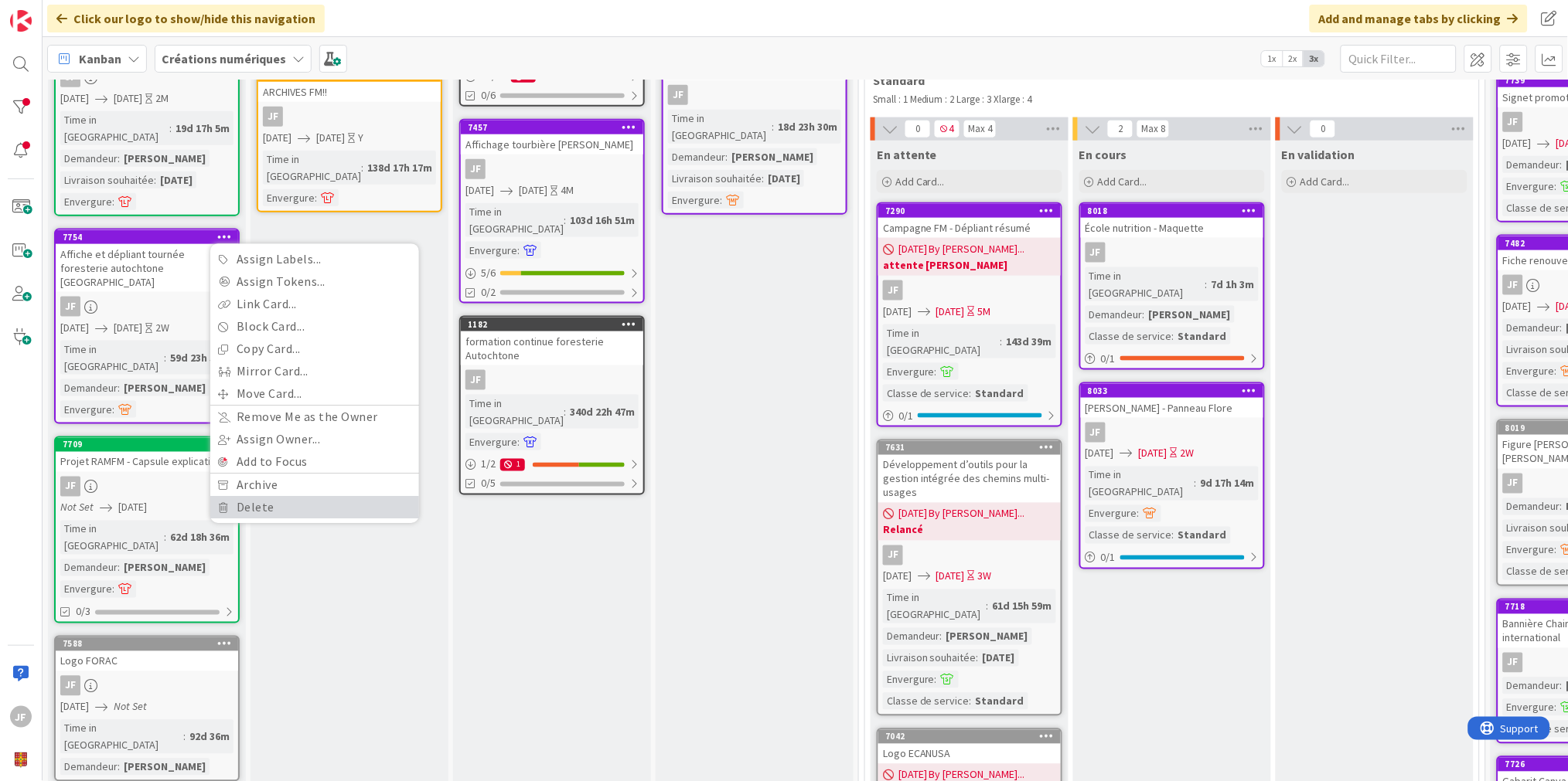
click at [267, 497] on link "Delete" at bounding box center [314, 508] width 208 height 23
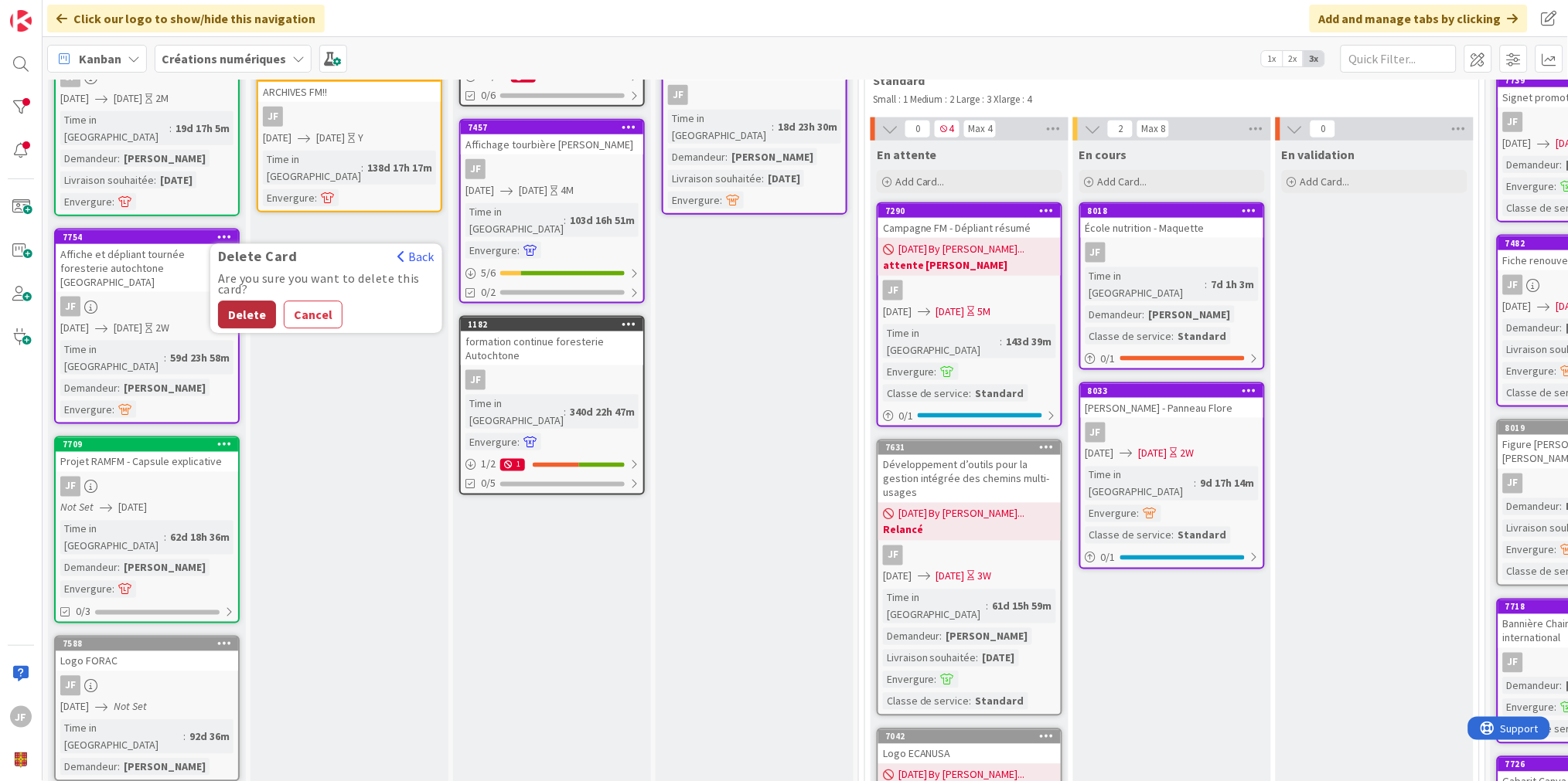
click at [249, 301] on button "Delete" at bounding box center [246, 314] width 58 height 27
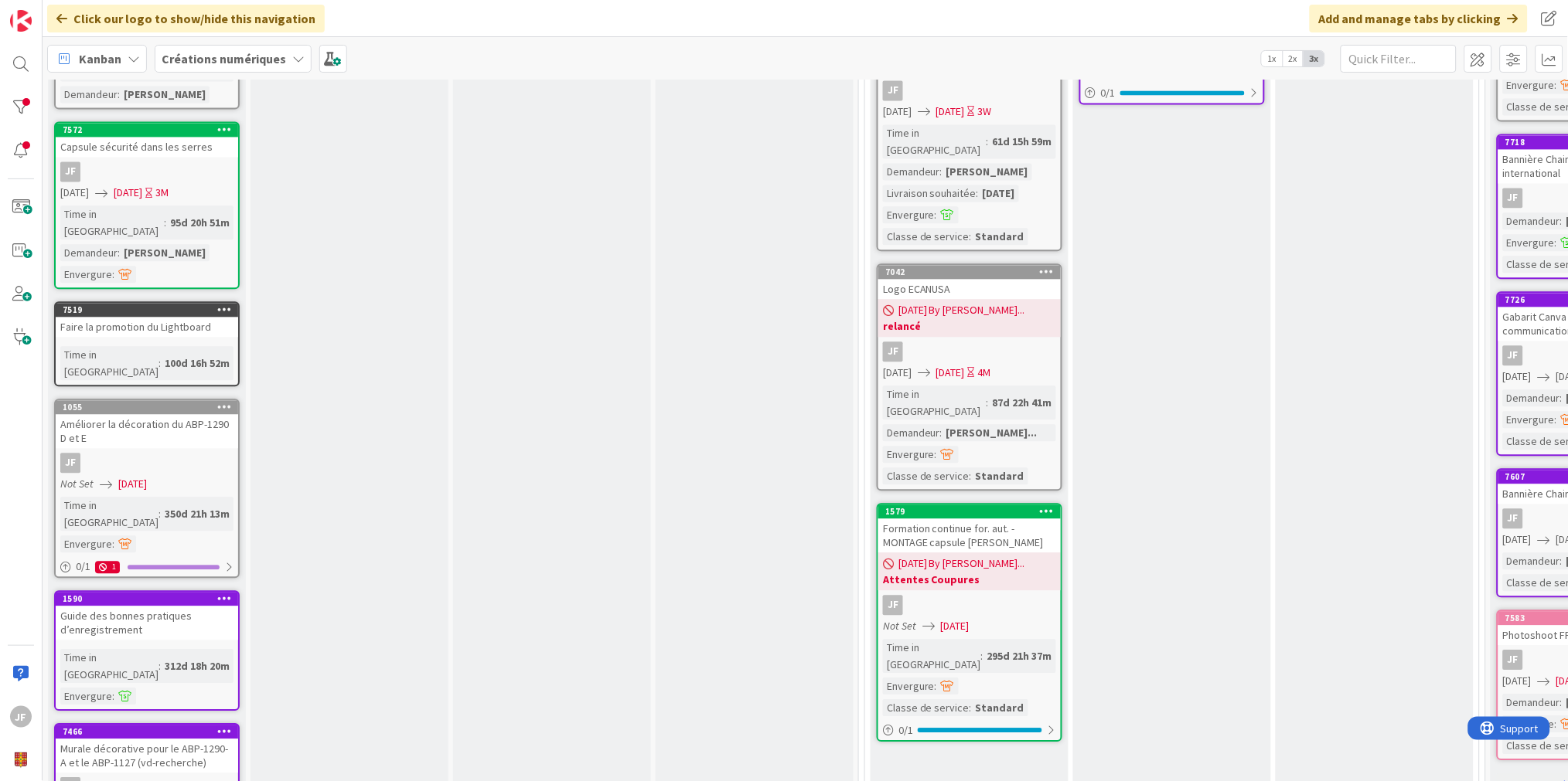
scroll to position [1000, 0]
